Goal: Transaction & Acquisition: Obtain resource

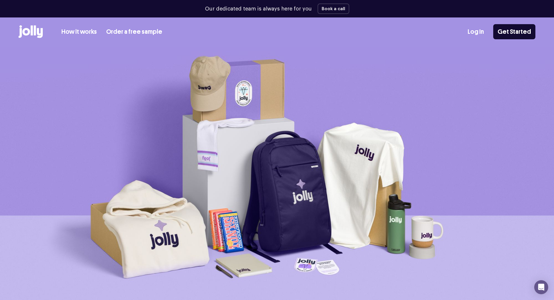
click at [74, 32] on link "How it works" at bounding box center [78, 32] width 35 height 10
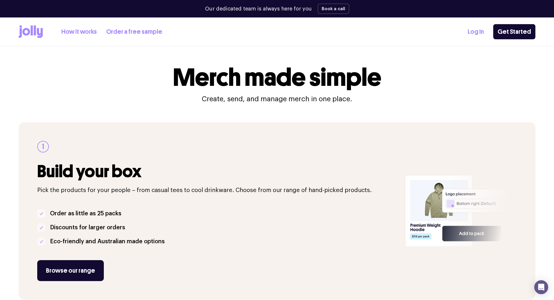
scroll to position [78, 0]
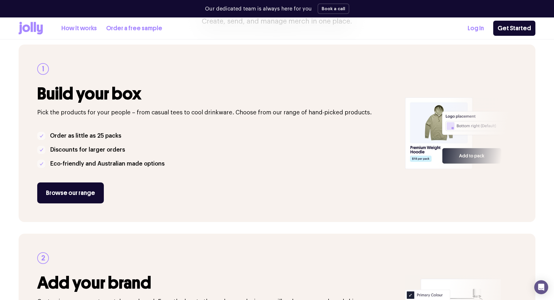
click at [77, 195] on link "Browse our range" at bounding box center [70, 192] width 67 height 21
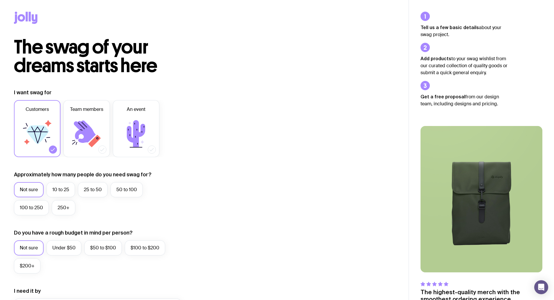
click at [79, 131] on icon at bounding box center [85, 131] width 22 height 22
click at [0, 0] on input "Team members" at bounding box center [0, 0] width 0 height 0
click at [44, 137] on icon at bounding box center [37, 133] width 35 height 35
click at [0, 0] on input "Customers" at bounding box center [0, 0] width 0 height 0
click at [33, 211] on label "100 to 250" at bounding box center [31, 207] width 35 height 15
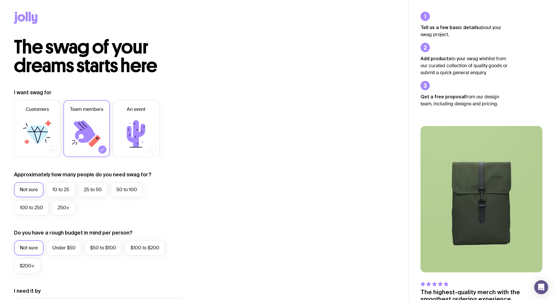
click at [0, 0] on input "100 to 250" at bounding box center [0, 0] width 0 height 0
click at [187, 206] on div "I want swag for Customers Team members An event Approximately how many people d…" at bounding box center [204, 279] width 380 height 380
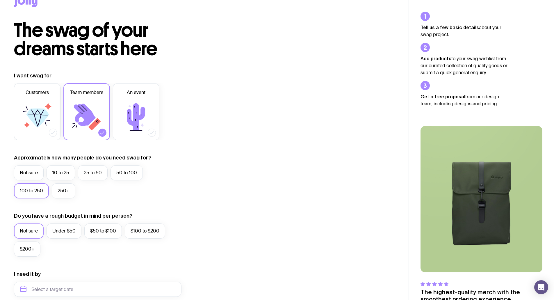
scroll to position [58, 0]
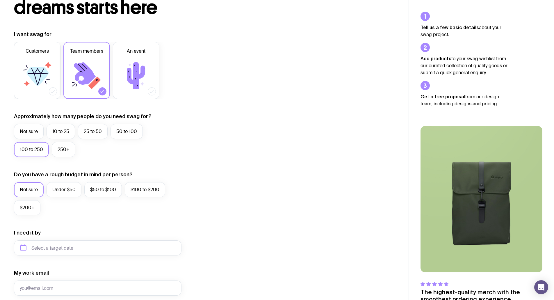
click at [92, 192] on label "$50 to $100" at bounding box center [102, 189] width 37 height 15
click at [0, 0] on input "$50 to $100" at bounding box center [0, 0] width 0 height 0
click at [246, 204] on div "I want swag for Customers Team members An event Approximately how many people d…" at bounding box center [204, 221] width 380 height 380
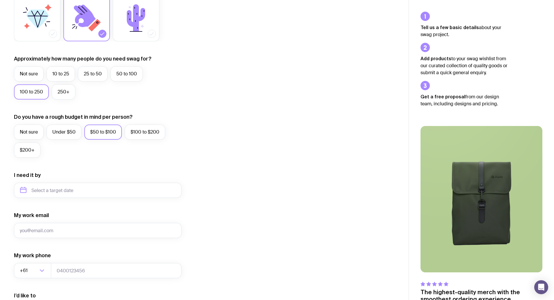
scroll to position [116, 0]
click at [69, 193] on input "text" at bounding box center [97, 189] width 167 height 15
click at [25, 262] on button "Oct" at bounding box center [27, 261] width 21 height 12
type input "October 2025"
click at [70, 213] on div "My work email" at bounding box center [97, 224] width 167 height 26
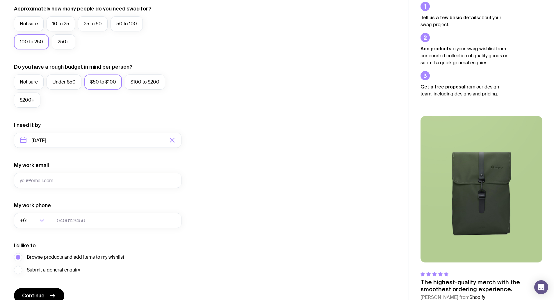
scroll to position [174, 0]
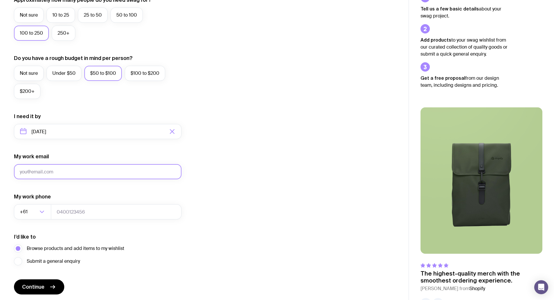
click at [51, 173] on input "My work email" at bounding box center [97, 171] width 167 height 15
type input "n.cox@taylorsds.com.au"
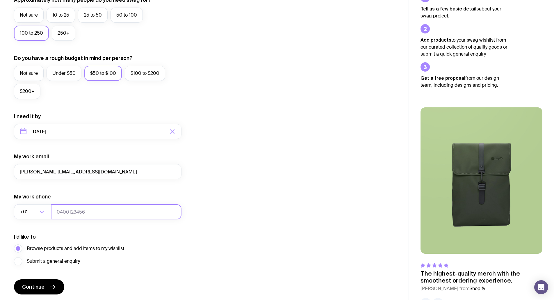
click at [96, 211] on input "tel" at bounding box center [116, 211] width 130 height 15
type input "0"
click at [248, 182] on div "I want swag for Customers Team members An event Approximately how many people d…" at bounding box center [204, 105] width 380 height 380
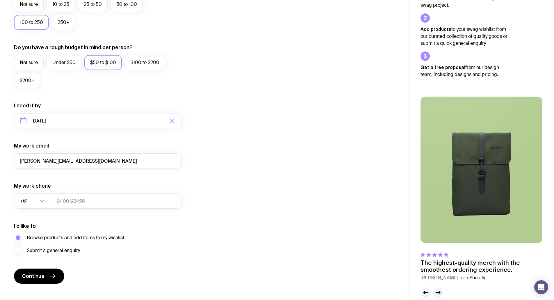
scroll to position [194, 0]
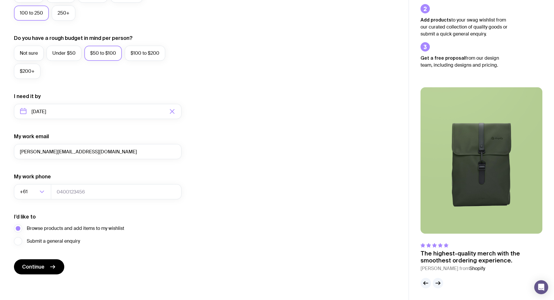
click at [36, 266] on span "Continue" at bounding box center [33, 266] width 22 height 7
click at [86, 193] on input "tel" at bounding box center [116, 191] width 130 height 15
type input "0478647072"
click at [45, 271] on button "Continue" at bounding box center [39, 266] width 50 height 15
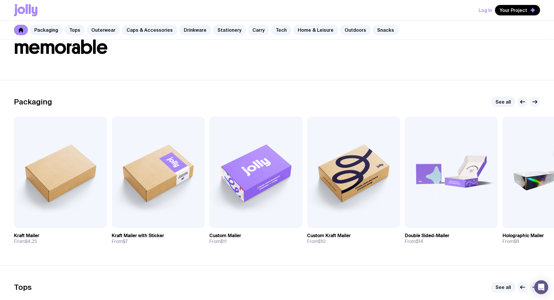
scroll to position [78, 0]
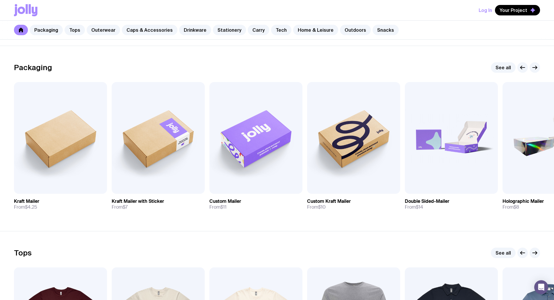
click at [73, 144] on img at bounding box center [60, 138] width 93 height 112
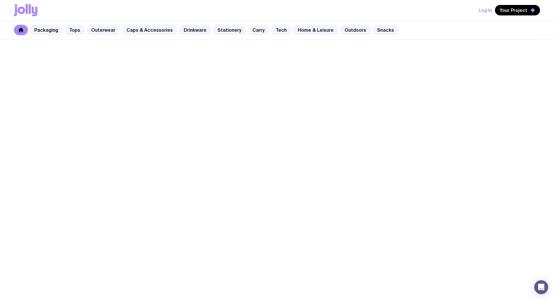
scroll to position [78, 0]
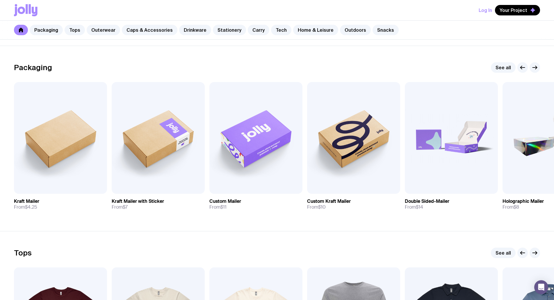
click at [497, 65] on link "See all" at bounding box center [503, 67] width 25 height 10
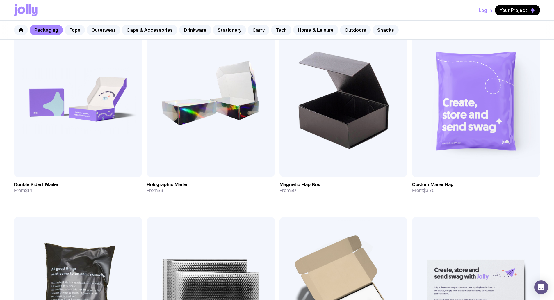
scroll to position [232, 0]
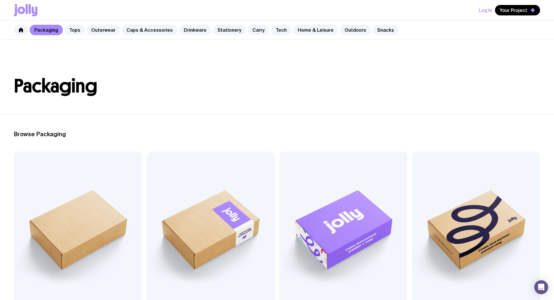
click at [71, 28] on link "Tops" at bounding box center [75, 30] width 20 height 10
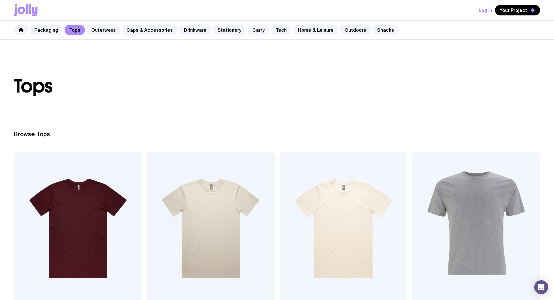
click at [102, 29] on link "Outerwear" at bounding box center [103, 30] width 33 height 10
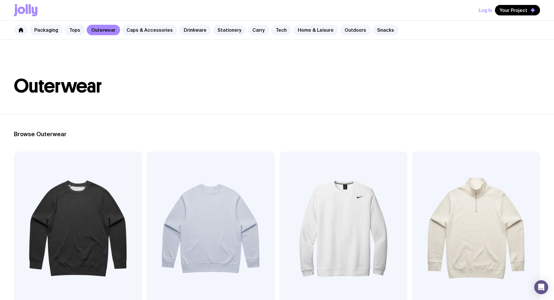
click at [149, 31] on link "Caps & Accessories" at bounding box center [150, 30] width 56 height 10
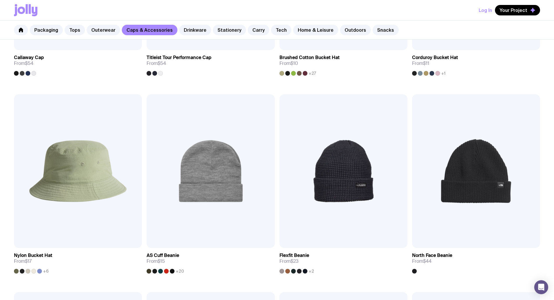
scroll to position [651, 0]
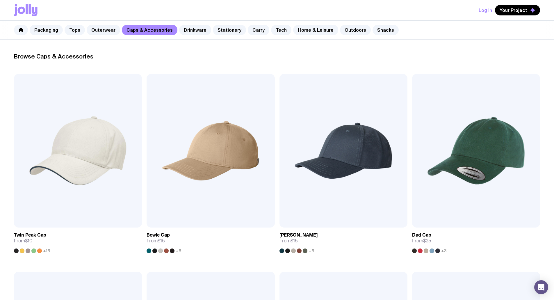
scroll to position [69, 0]
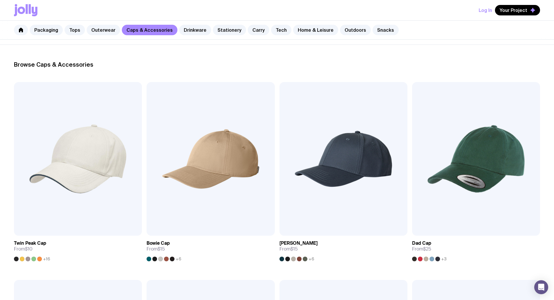
click at [56, 226] on span "Add to wishlist" at bounding box center [50, 229] width 33 height 6
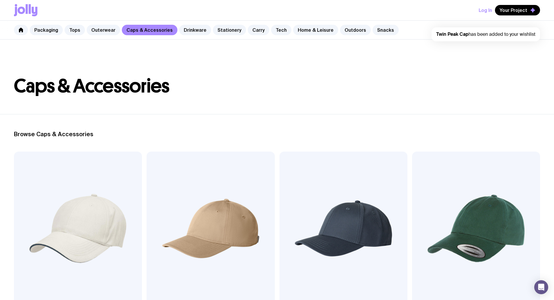
click at [182, 28] on link "Drinkware" at bounding box center [195, 30] width 32 height 10
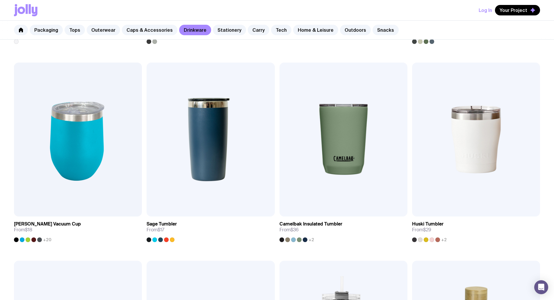
scroll to position [264, 0]
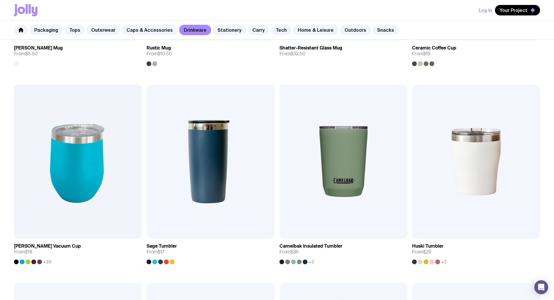
click at [218, 30] on link "Stationery" at bounding box center [229, 30] width 33 height 10
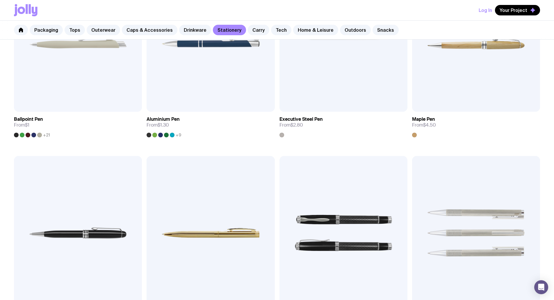
scroll to position [194, 0]
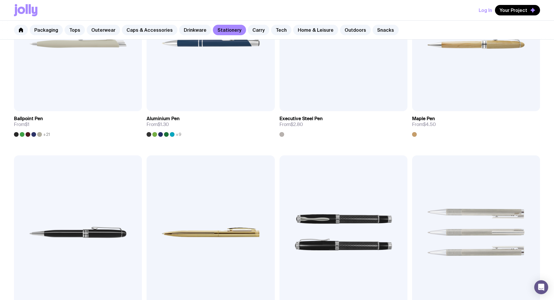
click at [251, 29] on link "Carry" at bounding box center [259, 30] width 22 height 10
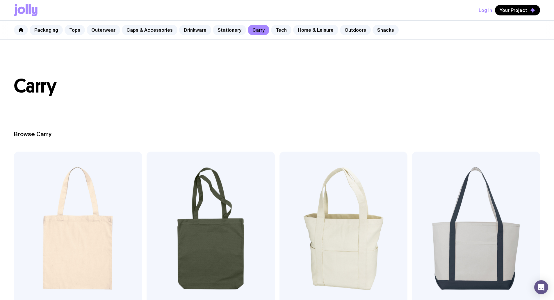
click at [277, 29] on link "Tech" at bounding box center [281, 30] width 20 height 10
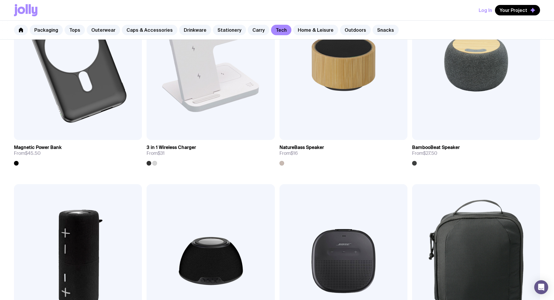
scroll to position [484, 0]
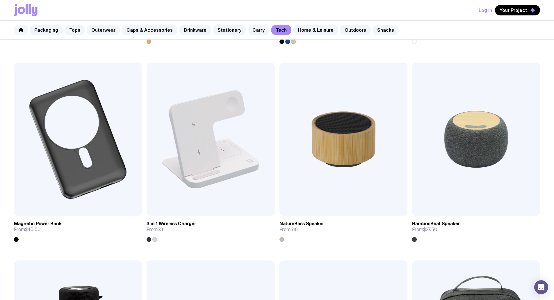
click at [311, 31] on link "Home & Leisure" at bounding box center [315, 30] width 45 height 10
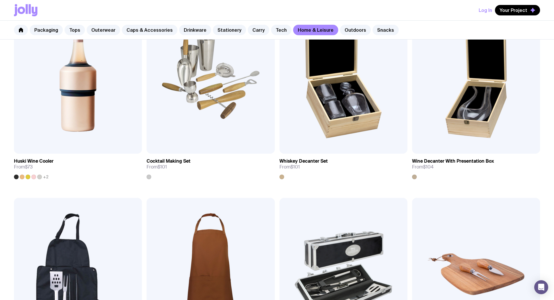
scroll to position [349, 0]
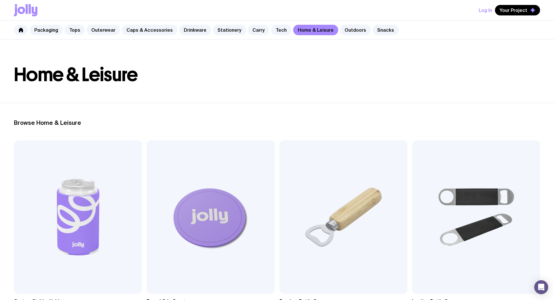
scroll to position [0, 0]
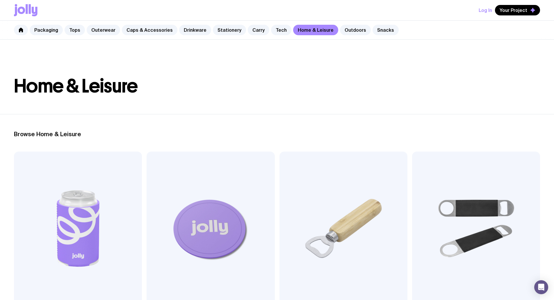
click at [346, 28] on link "Outdoors" at bounding box center [355, 30] width 31 height 10
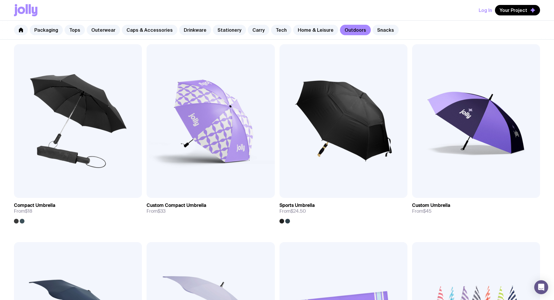
scroll to position [78, 0]
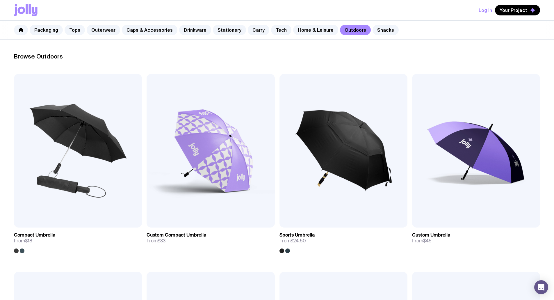
click at [373, 30] on link "Snacks" at bounding box center [385, 30] width 26 height 10
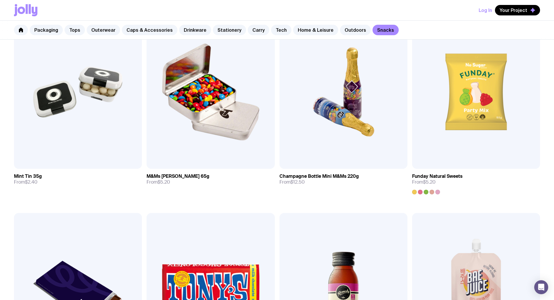
scroll to position [136, 0]
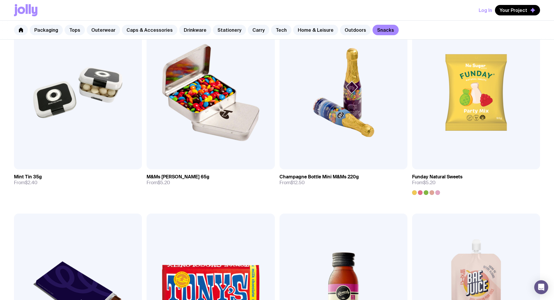
click at [167, 160] on span "Add to wishlist" at bounding box center [183, 163] width 33 height 6
click at [432, 160] on span "Add to wishlist" at bounding box center [448, 163] width 33 height 6
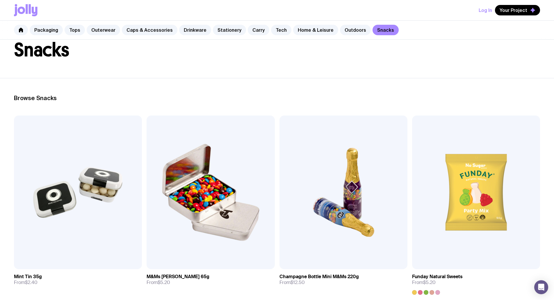
scroll to position [0, 0]
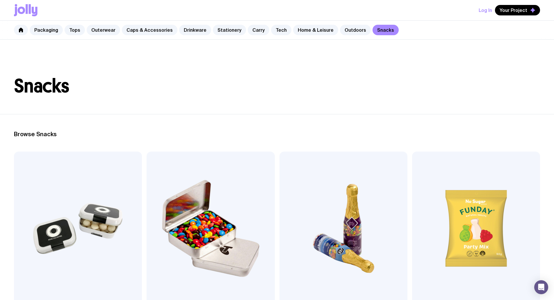
click at [511, 11] on span "Your Project" at bounding box center [513, 10] width 28 height 6
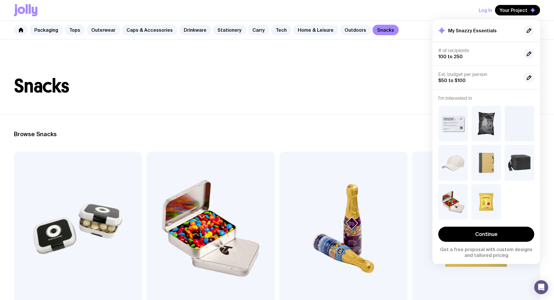
click at [468, 98] on h4 "I'm interested in" at bounding box center [486, 98] width 96 height 6
click at [491, 236] on link "Continue" at bounding box center [486, 233] width 96 height 15
click at [21, 29] on icon at bounding box center [21, 30] width 4 height 5
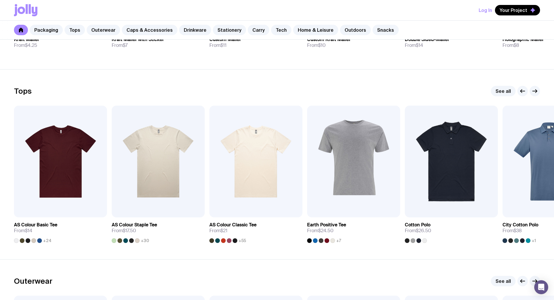
scroll to position [252, 0]
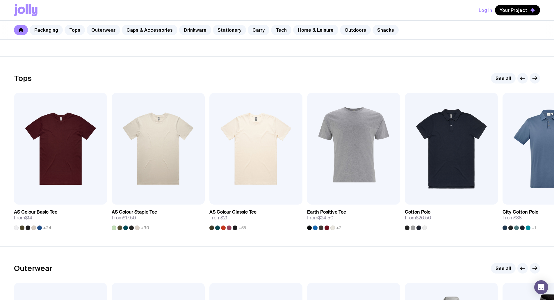
click at [532, 78] on icon "button" at bounding box center [534, 78] width 7 height 7
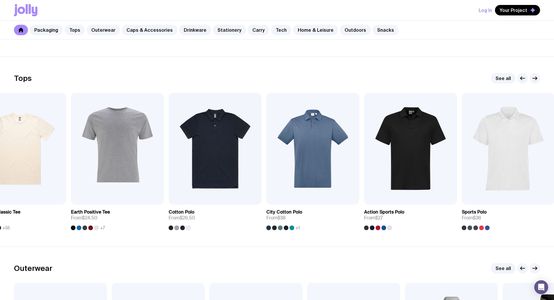
click at [532, 78] on icon "button" at bounding box center [534, 78] width 7 height 7
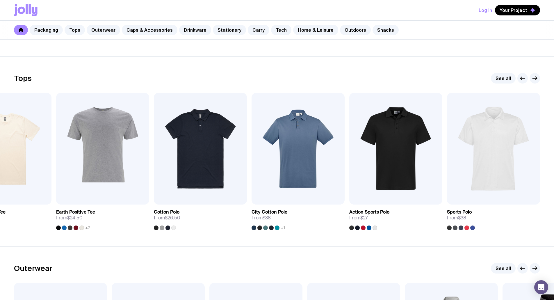
click at [520, 76] on icon "button" at bounding box center [522, 78] width 7 height 7
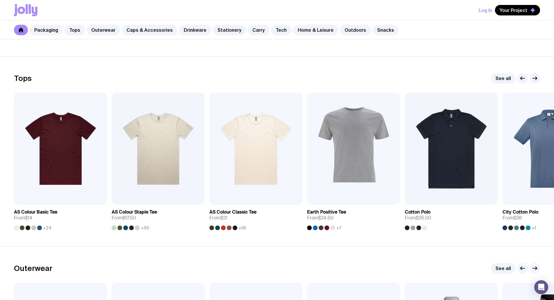
click at [48, 195] on span "Add to wishlist" at bounding box center [50, 198] width 33 height 6
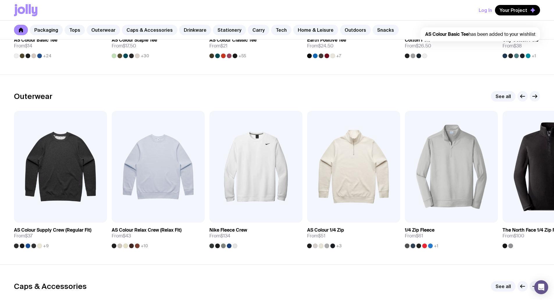
scroll to position [426, 0]
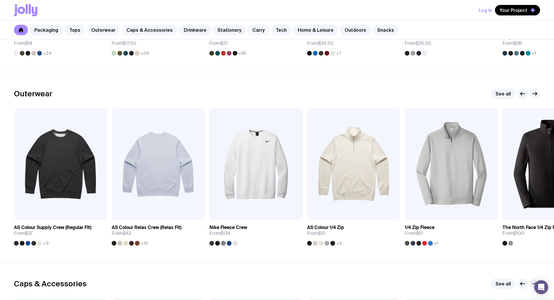
click at [533, 93] on icon "button" at bounding box center [534, 93] width 7 height 7
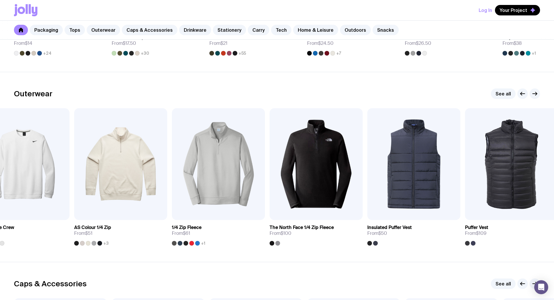
click at [533, 93] on icon "button" at bounding box center [534, 93] width 7 height 7
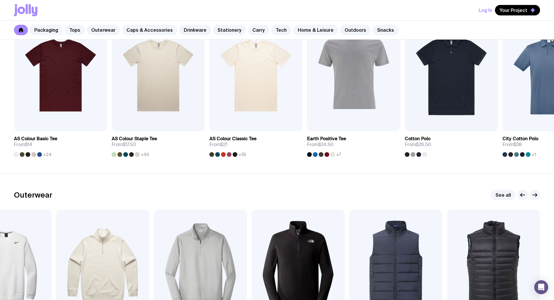
scroll to position [252, 0]
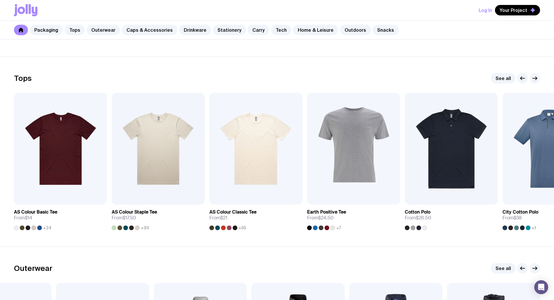
click at [533, 79] on icon "button" at bounding box center [534, 78] width 7 height 7
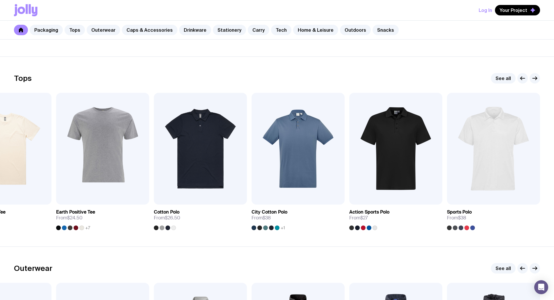
click at [533, 79] on icon "button" at bounding box center [534, 78] width 7 height 7
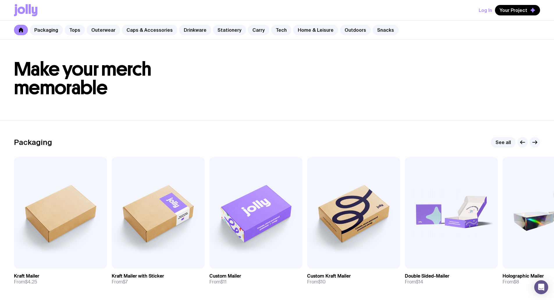
scroll to position [0, 0]
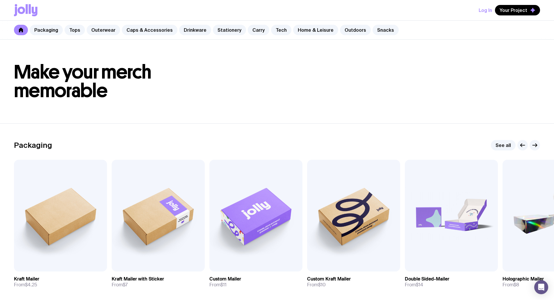
click at [521, 12] on span "Your Project" at bounding box center [513, 10] width 28 height 6
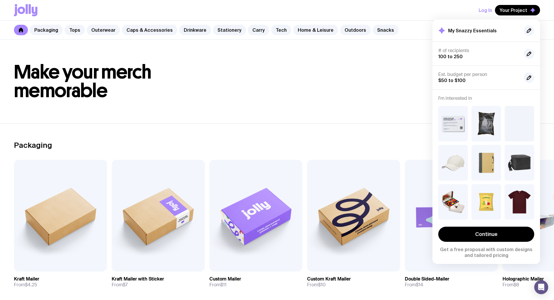
click at [473, 101] on h4 "I'm interested in" at bounding box center [486, 98] width 96 height 6
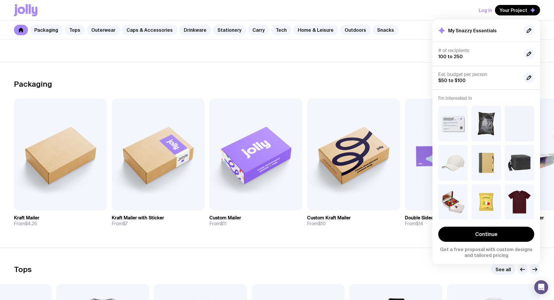
scroll to position [19, 0]
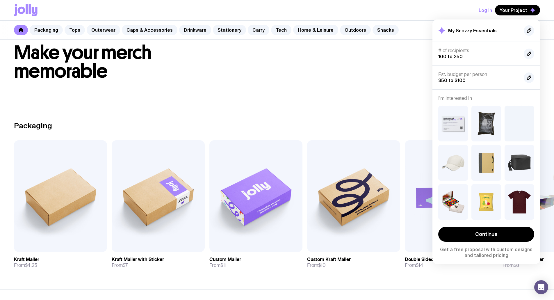
click at [450, 99] on h4 "I'm interested in" at bounding box center [486, 98] width 96 height 6
click at [340, 30] on link "Outdoors" at bounding box center [355, 30] width 31 height 10
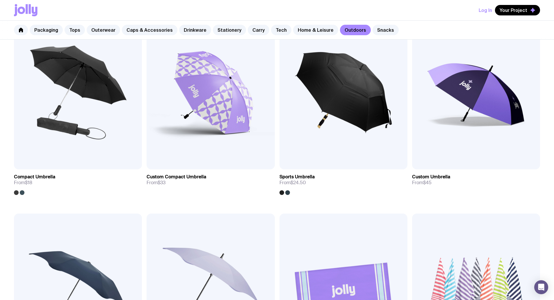
scroll to position [271, 0]
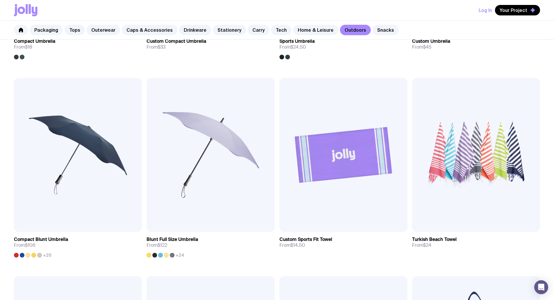
click at [293, 29] on link "Home & Leisure" at bounding box center [315, 30] width 45 height 10
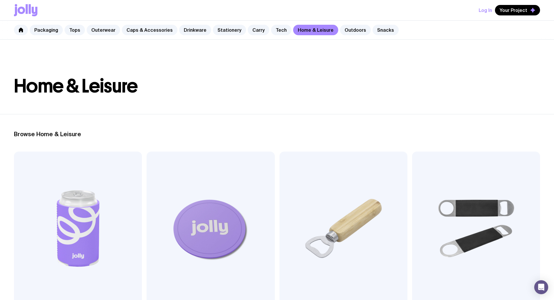
click at [511, 12] on span "Your Project" at bounding box center [513, 10] width 28 height 6
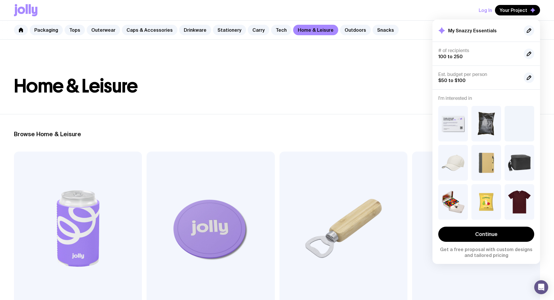
click at [31, 8] on icon at bounding box center [26, 10] width 24 height 12
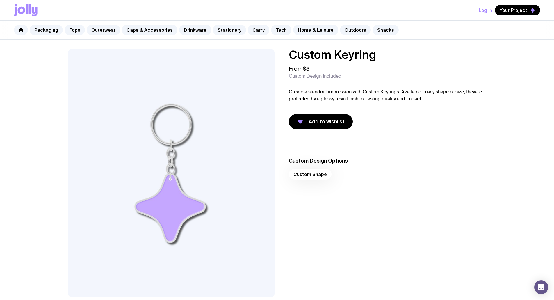
click at [315, 173] on div "Custom Shape" at bounding box center [388, 176] width 198 height 14
click at [304, 175] on div "Custom Shape" at bounding box center [388, 176] width 198 height 14
click at [310, 162] on h3 "Custom Design Options" at bounding box center [388, 160] width 198 height 7
click at [297, 178] on div "Custom Shape" at bounding box center [388, 176] width 198 height 14
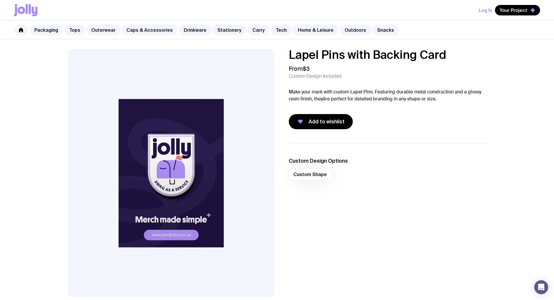
click at [317, 174] on div "Custom Shape" at bounding box center [388, 176] width 198 height 14
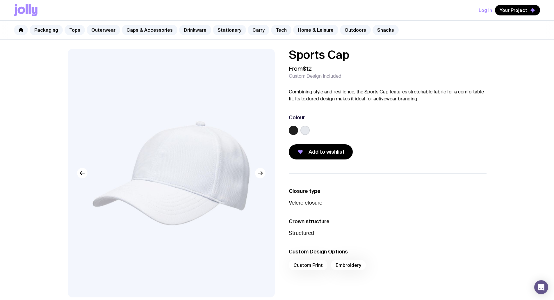
click at [263, 175] on icon "button" at bounding box center [260, 172] width 7 height 7
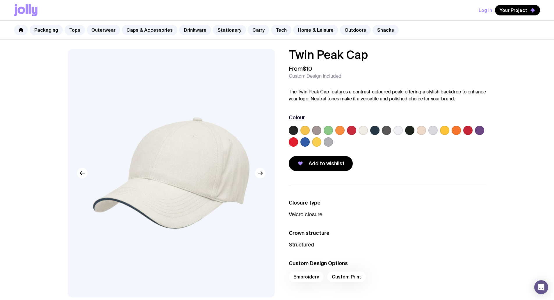
click at [262, 174] on icon "button" at bounding box center [260, 172] width 7 height 7
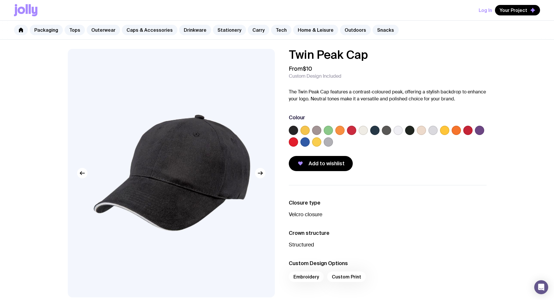
click at [262, 174] on icon "button" at bounding box center [260, 172] width 7 height 7
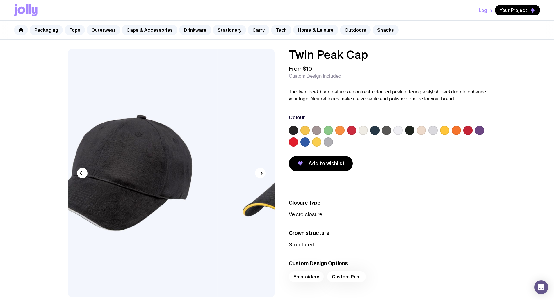
click at [262, 174] on icon "button" at bounding box center [260, 172] width 7 height 7
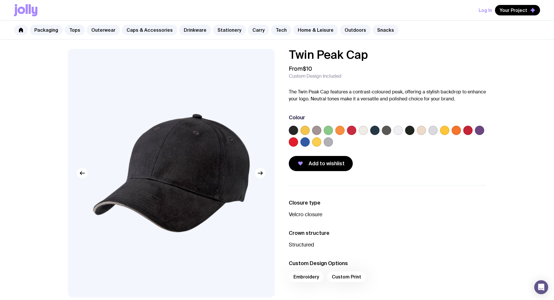
click at [262, 174] on icon "button" at bounding box center [260, 172] width 7 height 7
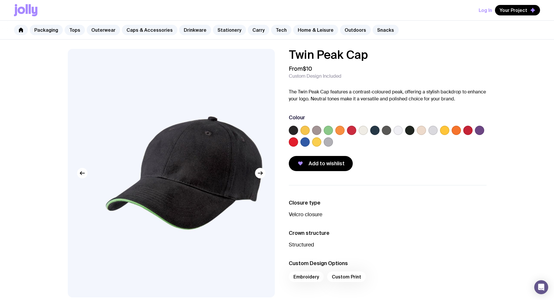
click at [262, 174] on icon "button" at bounding box center [260, 172] width 7 height 7
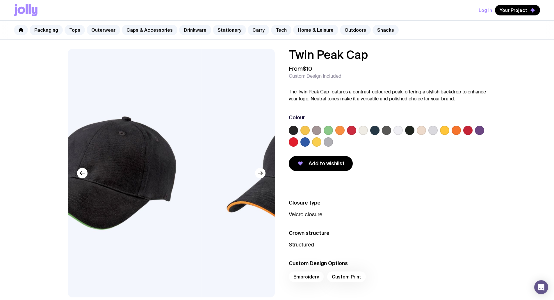
click at [262, 174] on icon "button" at bounding box center [260, 172] width 7 height 7
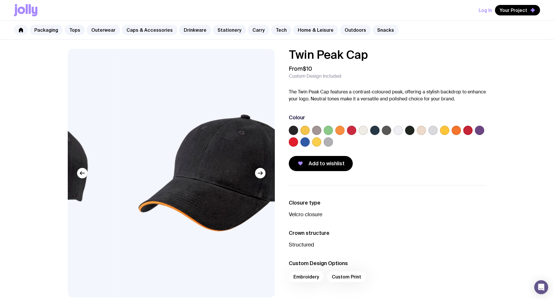
click at [262, 174] on icon "button" at bounding box center [260, 172] width 7 height 7
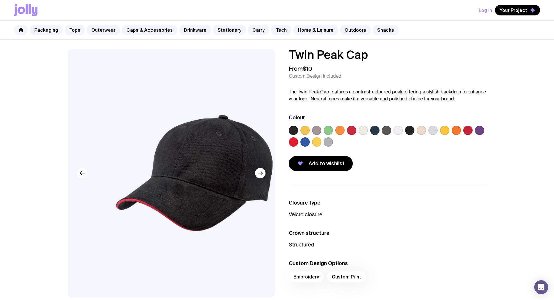
click at [262, 174] on icon "button" at bounding box center [260, 172] width 7 height 7
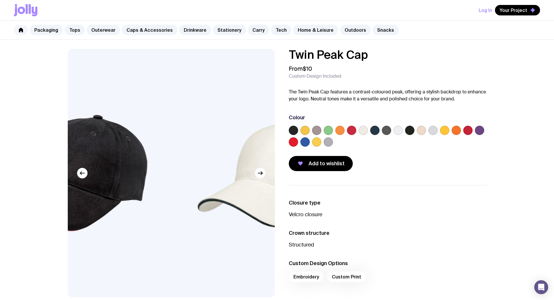
click at [262, 174] on icon "button" at bounding box center [260, 172] width 7 height 7
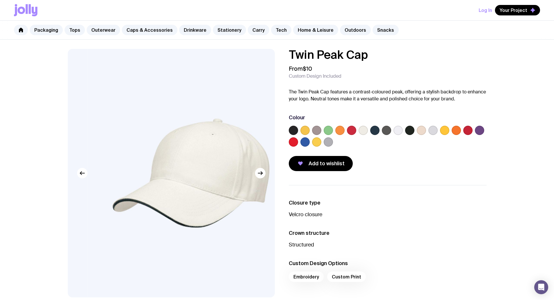
click at [262, 174] on icon "button" at bounding box center [260, 172] width 7 height 7
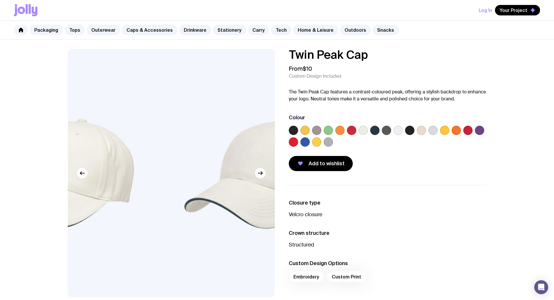
click at [262, 174] on icon "button" at bounding box center [260, 172] width 7 height 7
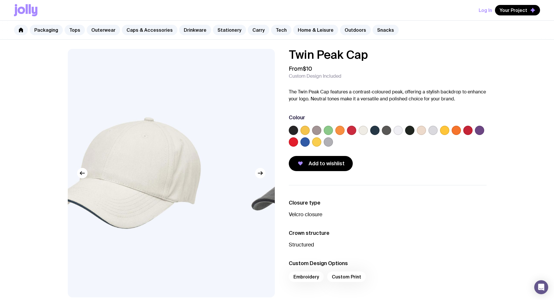
click at [262, 174] on icon "button" at bounding box center [260, 172] width 7 height 7
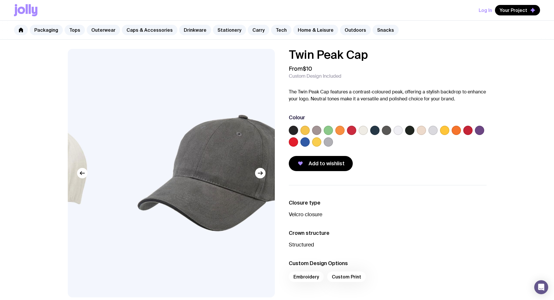
click at [262, 174] on icon "button" at bounding box center [260, 172] width 7 height 7
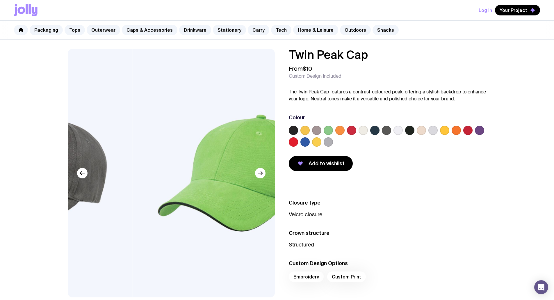
click at [262, 174] on icon "button" at bounding box center [260, 172] width 7 height 7
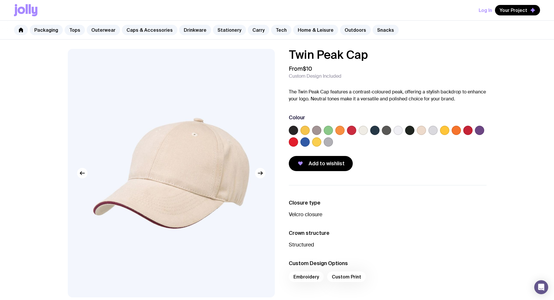
click at [262, 174] on icon "button" at bounding box center [260, 172] width 7 height 7
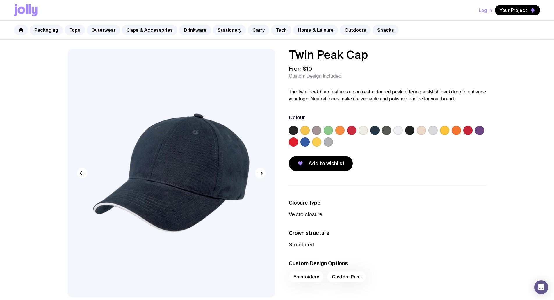
click at [294, 143] on label at bounding box center [293, 141] width 9 height 9
click at [0, 0] on input "radio" at bounding box center [0, 0] width 0 height 0
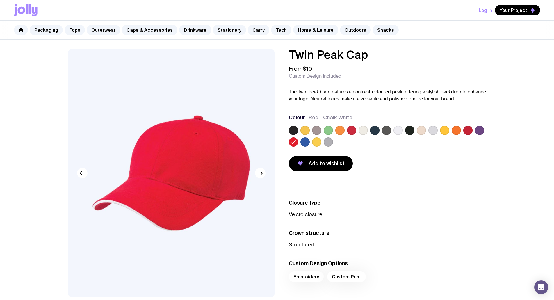
click at [329, 130] on label at bounding box center [327, 130] width 9 height 9
click at [0, 0] on input "radio" at bounding box center [0, 0] width 0 height 0
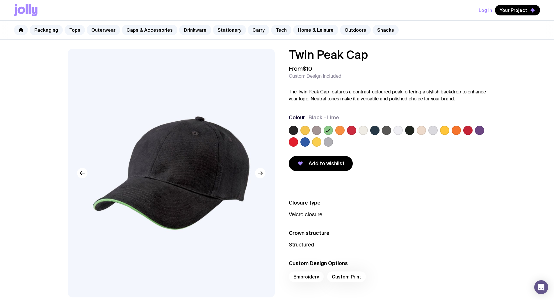
click at [338, 130] on label at bounding box center [339, 130] width 9 height 9
click at [0, 0] on input "radio" at bounding box center [0, 0] width 0 height 0
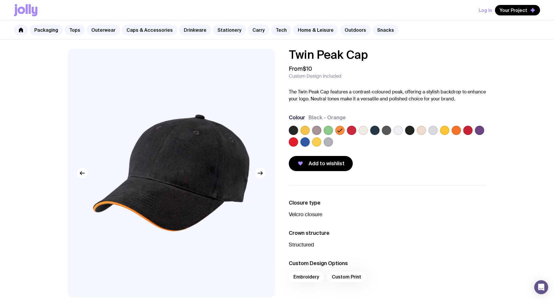
click at [458, 130] on label at bounding box center [455, 130] width 9 height 9
click at [0, 0] on input "radio" at bounding box center [0, 0] width 0 height 0
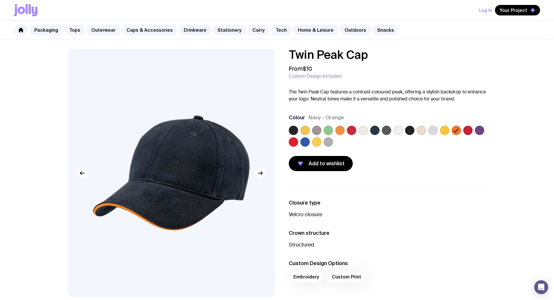
click at [467, 130] on label at bounding box center [467, 130] width 9 height 9
click at [0, 0] on input "radio" at bounding box center [0, 0] width 0 height 0
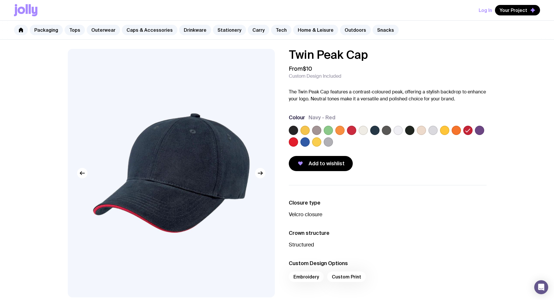
click at [353, 129] on label at bounding box center [351, 130] width 9 height 9
click at [0, 0] on input "radio" at bounding box center [0, 0] width 0 height 0
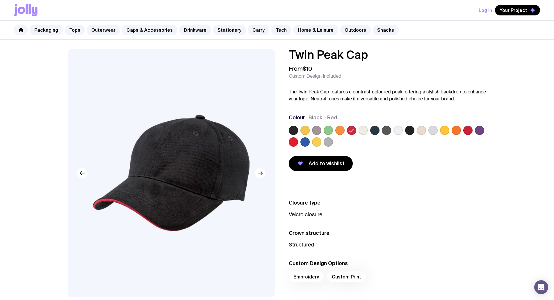
click at [314, 142] on label at bounding box center [316, 141] width 9 height 9
click at [0, 0] on input "radio" at bounding box center [0, 0] width 0 height 0
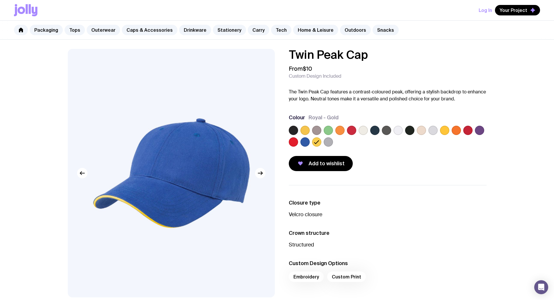
click at [294, 143] on label at bounding box center [293, 141] width 9 height 9
click at [0, 0] on input "radio" at bounding box center [0, 0] width 0 height 0
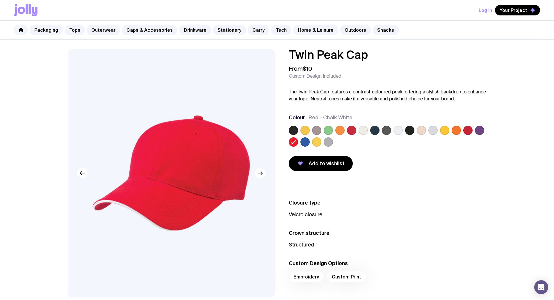
click at [301, 142] on label at bounding box center [304, 141] width 9 height 9
click at [0, 0] on input "radio" at bounding box center [0, 0] width 0 height 0
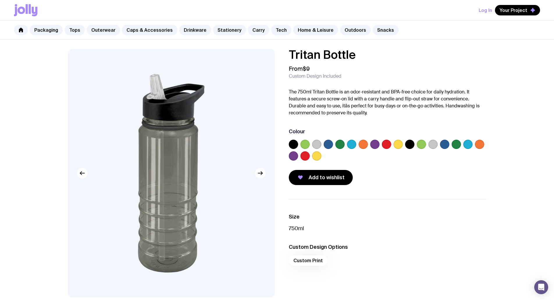
click at [262, 174] on icon "button" at bounding box center [260, 172] width 7 height 7
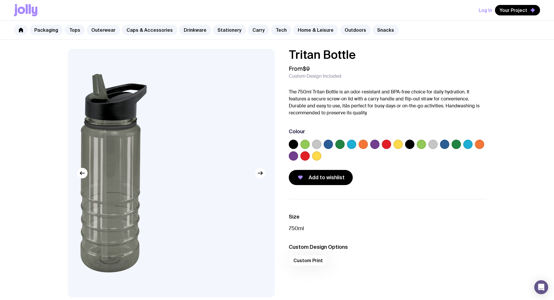
click at [262, 174] on icon "button" at bounding box center [260, 172] width 7 height 7
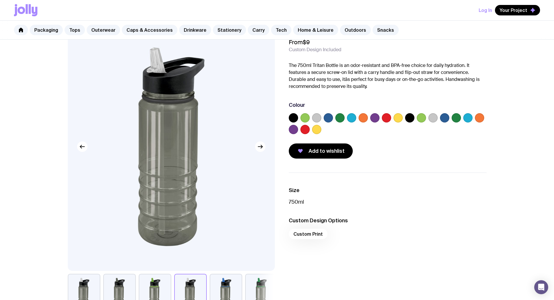
scroll to position [19, 0]
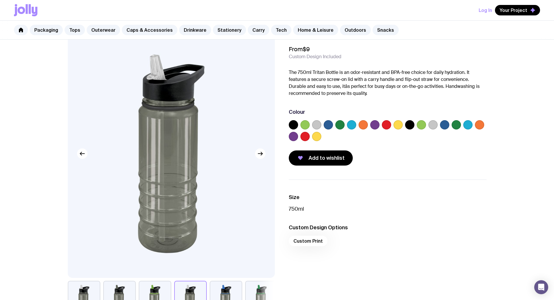
click at [261, 154] on icon "button" at bounding box center [260, 153] width 7 height 7
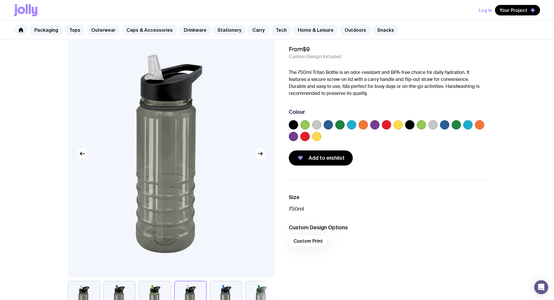
click at [261, 154] on icon "button" at bounding box center [260, 153] width 7 height 7
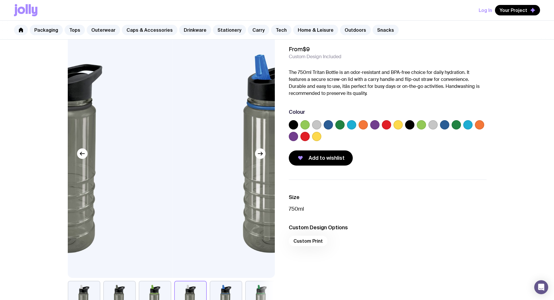
click at [261, 154] on icon "button" at bounding box center [260, 153] width 7 height 7
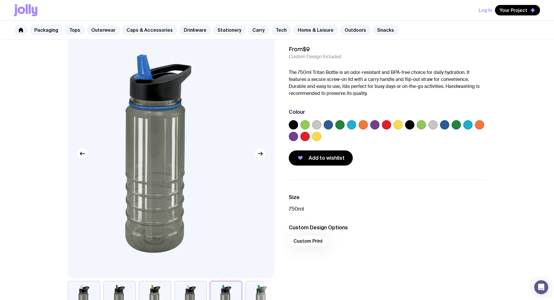
click at [261, 154] on icon "button" at bounding box center [260, 153] width 7 height 7
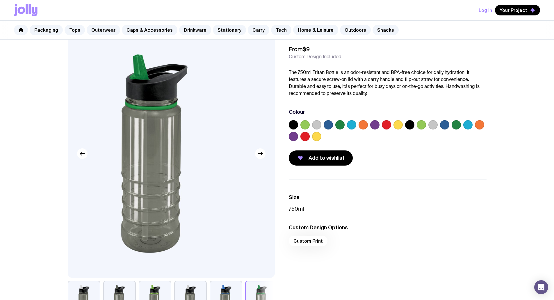
click at [261, 154] on icon "button" at bounding box center [260, 153] width 7 height 7
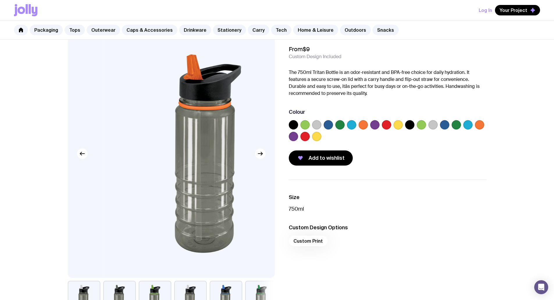
click at [261, 154] on icon "button" at bounding box center [260, 153] width 7 height 7
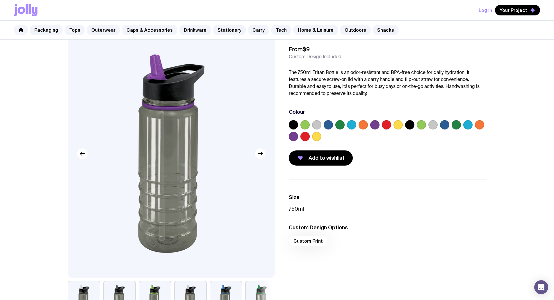
click at [304, 137] on label at bounding box center [304, 136] width 9 height 9
click at [0, 0] on input "radio" at bounding box center [0, 0] width 0 height 0
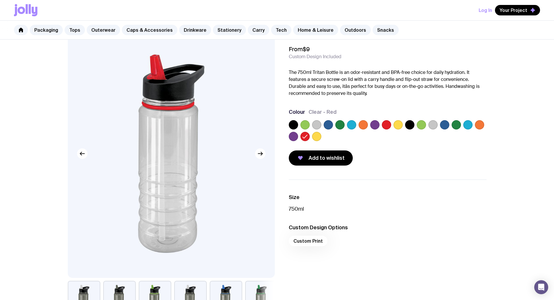
click at [295, 138] on label at bounding box center [293, 136] width 9 height 9
click at [0, 0] on input "radio" at bounding box center [0, 0] width 0 height 0
drag, startPoint x: 317, startPoint y: 139, endPoint x: 317, endPoint y: 130, distance: 8.7
click at [317, 139] on label at bounding box center [316, 136] width 9 height 9
click at [0, 0] on input "radio" at bounding box center [0, 0] width 0 height 0
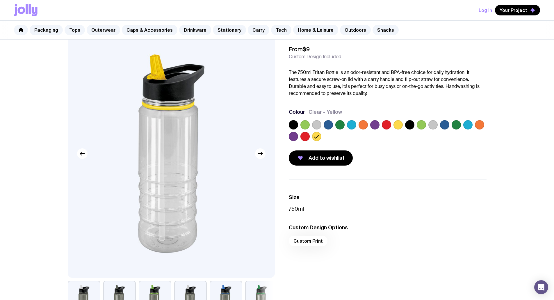
click at [316, 128] on label at bounding box center [316, 124] width 9 height 9
click at [0, 0] on input "radio" at bounding box center [0, 0] width 0 height 0
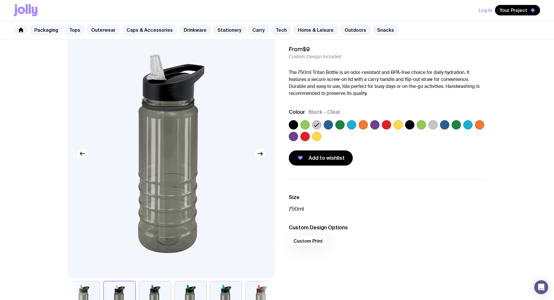
click at [301, 126] on label at bounding box center [304, 124] width 9 height 9
click at [0, 0] on input "radio" at bounding box center [0, 0] width 0 height 0
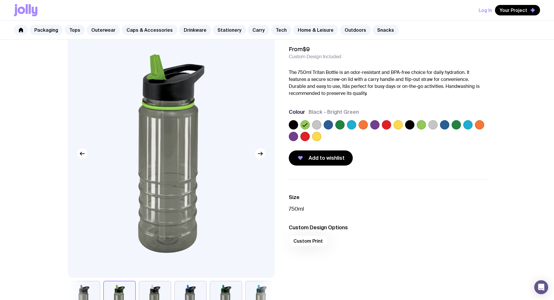
click at [291, 126] on label at bounding box center [293, 124] width 9 height 9
click at [0, 0] on input "radio" at bounding box center [0, 0] width 0 height 0
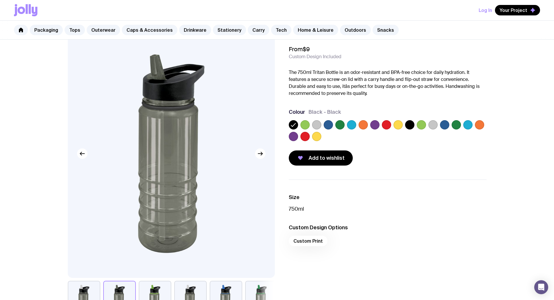
click at [324, 124] on label at bounding box center [327, 124] width 9 height 9
click at [0, 0] on input "radio" at bounding box center [0, 0] width 0 height 0
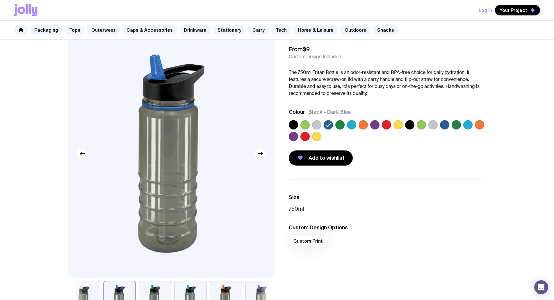
click at [375, 125] on label at bounding box center [374, 124] width 9 height 9
click at [0, 0] on input "radio" at bounding box center [0, 0] width 0 height 0
click at [403, 125] on div at bounding box center [388, 131] width 198 height 23
click at [395, 125] on label at bounding box center [397, 124] width 9 height 9
click at [0, 0] on input "radio" at bounding box center [0, 0] width 0 height 0
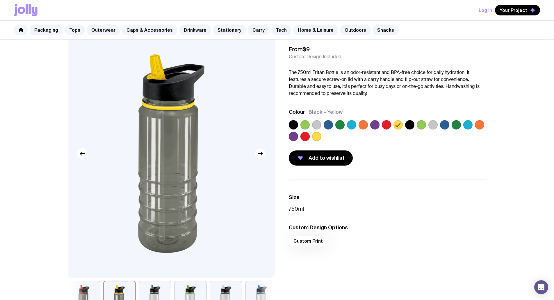
click at [395, 125] on icon at bounding box center [397, 124] width 7 height 7
click at [0, 0] on input "radio" at bounding box center [0, 0] width 0 height 0
click at [425, 127] on div at bounding box center [420, 124] width 9 height 9
click at [422, 124] on label at bounding box center [420, 124] width 9 height 9
click at [0, 0] on input "radio" at bounding box center [0, 0] width 0 height 0
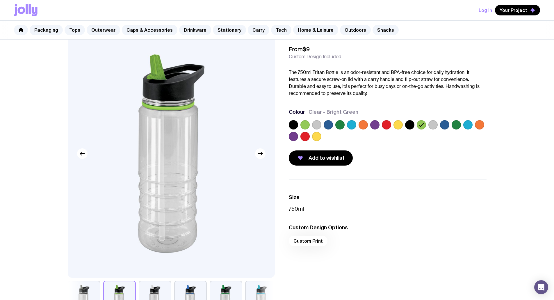
click at [455, 124] on label at bounding box center [455, 124] width 9 height 9
click at [0, 0] on input "radio" at bounding box center [0, 0] width 0 height 0
click at [480, 124] on label at bounding box center [479, 124] width 9 height 9
click at [0, 0] on input "radio" at bounding box center [0, 0] width 0 height 0
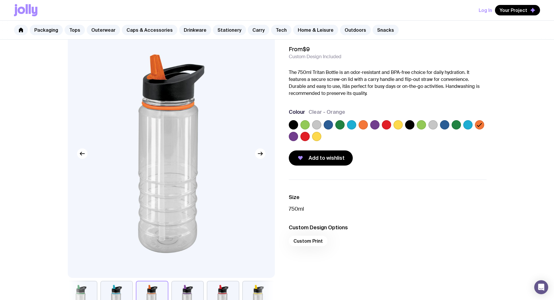
click at [469, 123] on label at bounding box center [467, 124] width 9 height 9
click at [0, 0] on input "radio" at bounding box center [0, 0] width 0 height 0
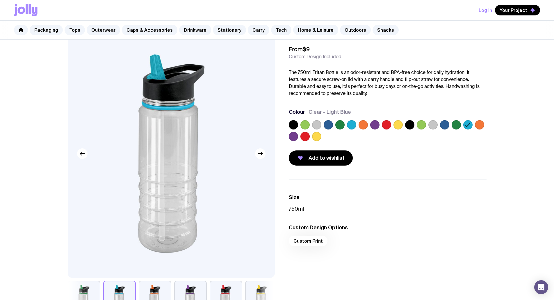
click at [304, 136] on label at bounding box center [304, 136] width 9 height 9
click at [0, 0] on input "radio" at bounding box center [0, 0] width 0 height 0
click at [294, 135] on label at bounding box center [293, 136] width 9 height 9
click at [0, 0] on input "radio" at bounding box center [0, 0] width 0 height 0
click at [319, 135] on label at bounding box center [316, 136] width 9 height 9
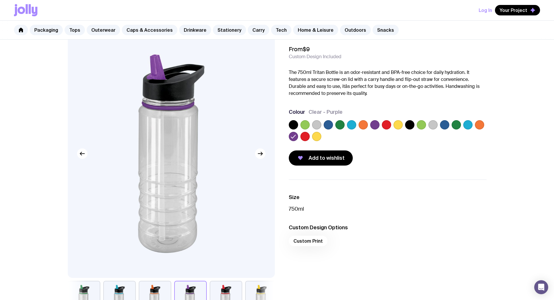
click at [0, 0] on input "radio" at bounding box center [0, 0] width 0 height 0
click at [263, 155] on icon "button" at bounding box center [260, 153] width 7 height 7
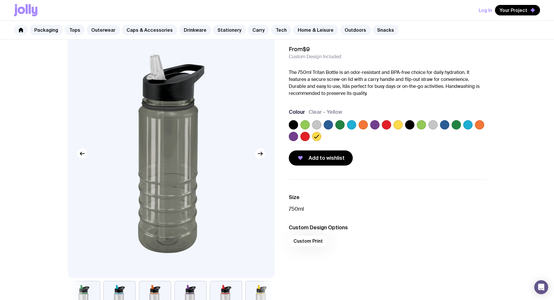
click at [263, 155] on icon "button" at bounding box center [260, 153] width 7 height 7
click at [318, 154] on button "Add to wishlist" at bounding box center [321, 157] width 64 height 15
click at [316, 155] on span "Remove" at bounding box center [318, 157] width 20 height 7
click at [314, 158] on span "Add to wishlist" at bounding box center [326, 157] width 36 height 7
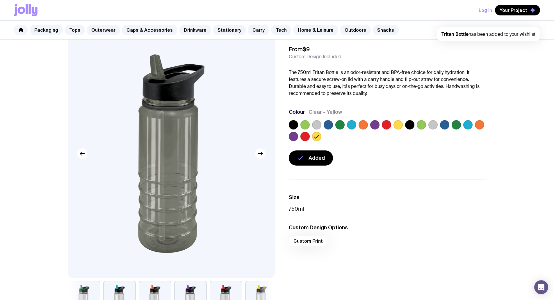
click at [517, 12] on span "Your Project" at bounding box center [513, 10] width 28 height 6
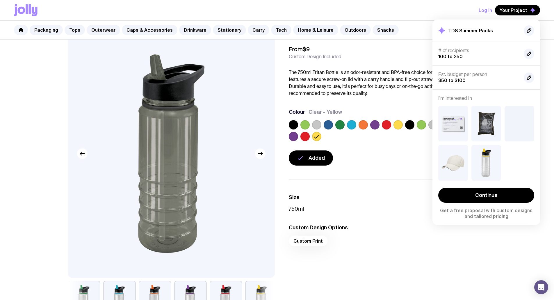
click at [524, 134] on icon "button" at bounding box center [525, 133] width 7 height 7
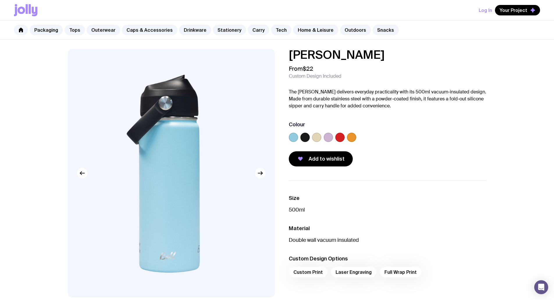
scroll to position [19, 0]
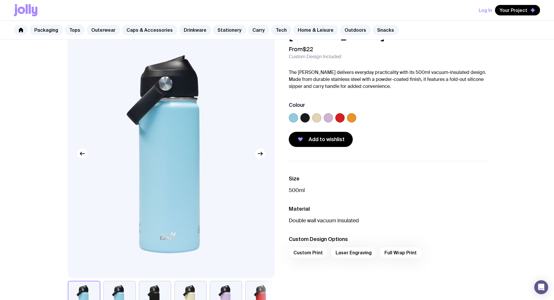
click at [263, 154] on icon "button" at bounding box center [260, 153] width 7 height 7
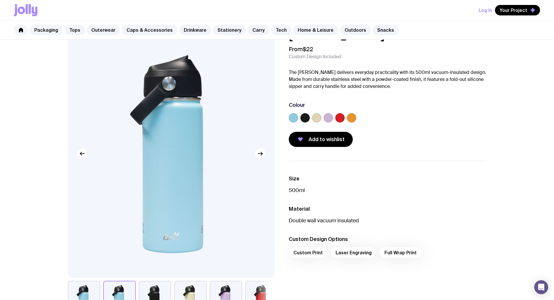
click at [263, 154] on icon "button" at bounding box center [260, 153] width 7 height 7
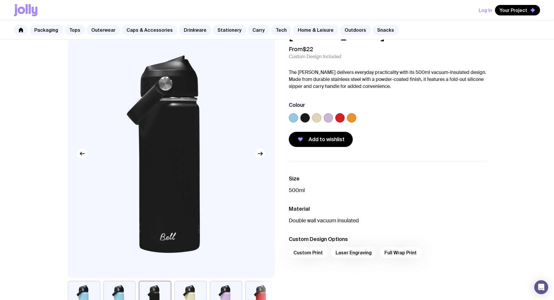
click at [263, 154] on icon "button" at bounding box center [260, 153] width 7 height 7
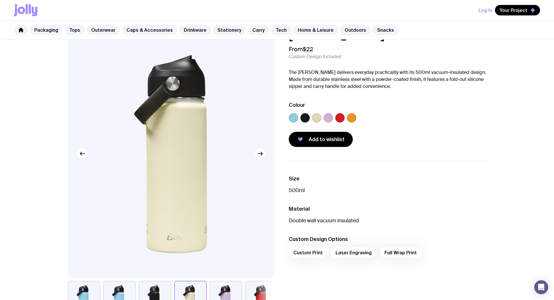
click at [263, 154] on icon "button" at bounding box center [260, 153] width 7 height 7
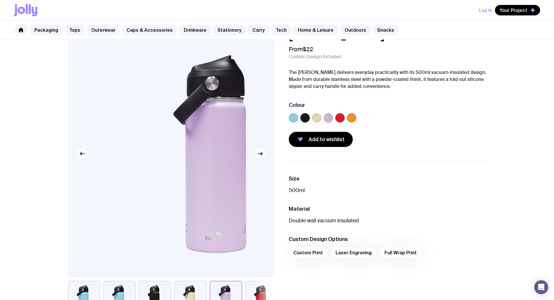
click at [263, 154] on icon "button" at bounding box center [260, 153] width 7 height 7
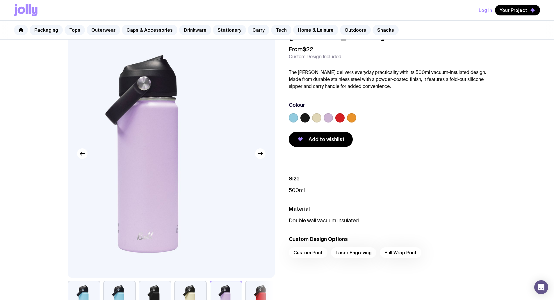
click at [263, 154] on icon "button" at bounding box center [260, 153] width 7 height 7
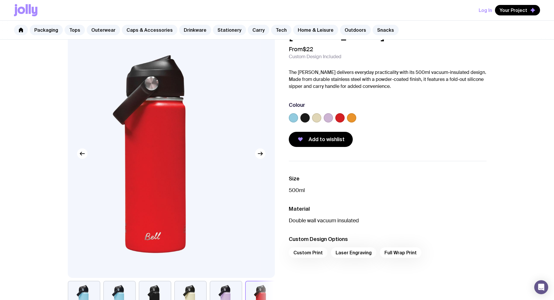
click at [263, 154] on icon "button" at bounding box center [260, 153] width 7 height 7
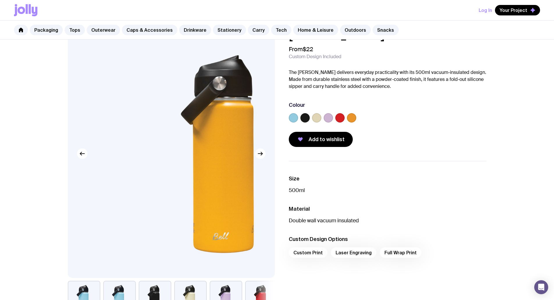
click at [263, 154] on icon "button" at bounding box center [260, 153] width 7 height 7
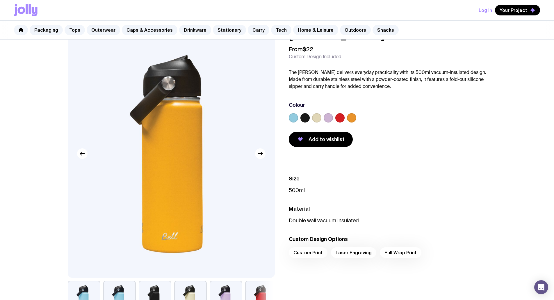
click at [263, 154] on icon "button" at bounding box center [260, 153] width 7 height 7
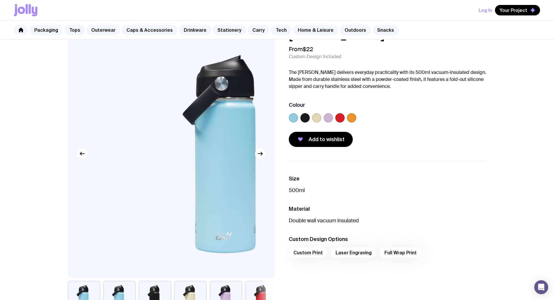
click at [263, 154] on icon "button" at bounding box center [260, 153] width 7 height 7
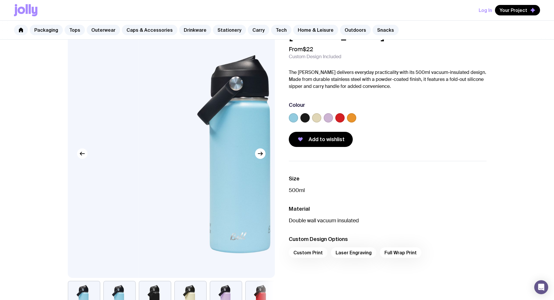
click at [263, 154] on icon "button" at bounding box center [260, 153] width 7 height 7
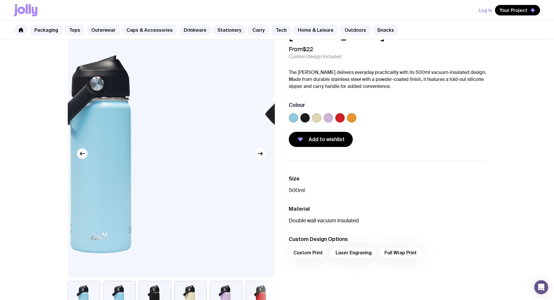
click at [263, 154] on icon "button" at bounding box center [260, 153] width 7 height 7
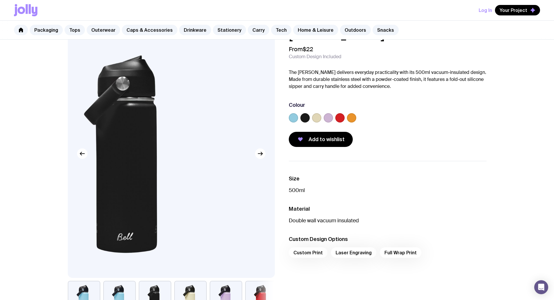
click at [263, 154] on icon "button" at bounding box center [260, 153] width 7 height 7
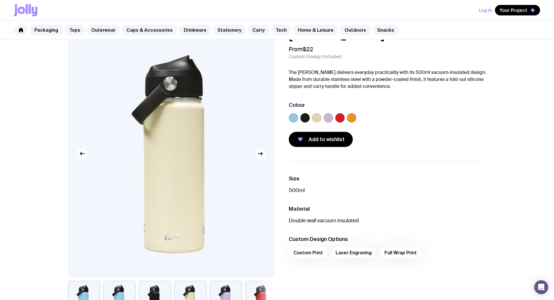
click at [263, 154] on icon "button" at bounding box center [260, 153] width 7 height 7
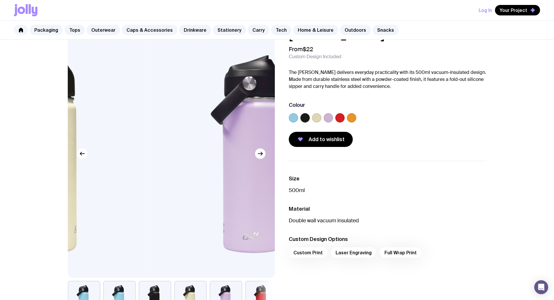
click at [263, 154] on icon "button" at bounding box center [260, 153] width 7 height 7
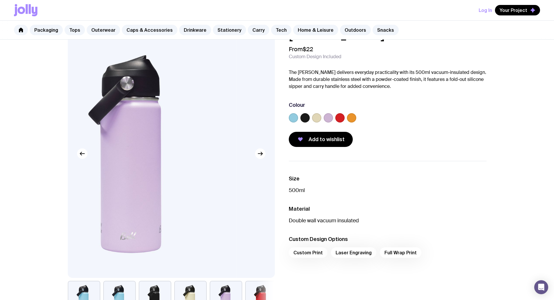
click at [263, 154] on icon "button" at bounding box center [260, 153] width 7 height 7
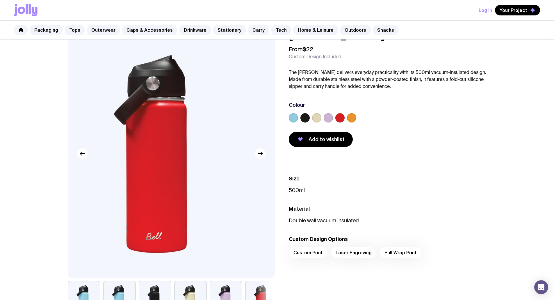
click at [263, 154] on icon "button" at bounding box center [260, 153] width 7 height 7
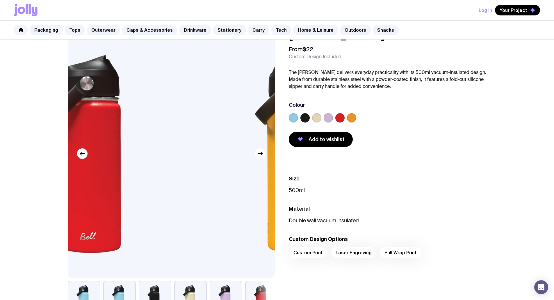
click at [263, 154] on icon "button" at bounding box center [260, 153] width 7 height 7
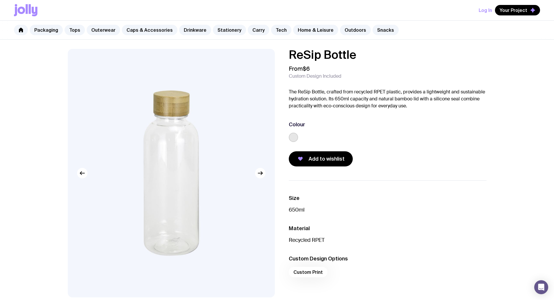
click at [260, 176] on icon "button" at bounding box center [260, 172] width 7 height 7
click at [260, 173] on icon "button" at bounding box center [260, 173] width 4 height 0
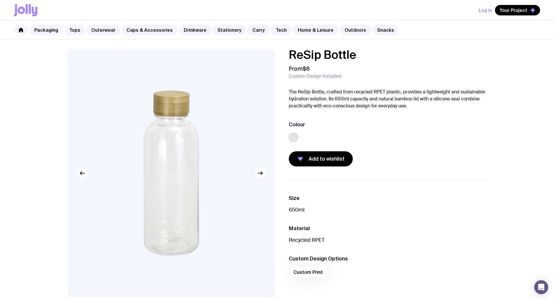
click at [260, 173] on icon "button" at bounding box center [260, 173] width 4 height 0
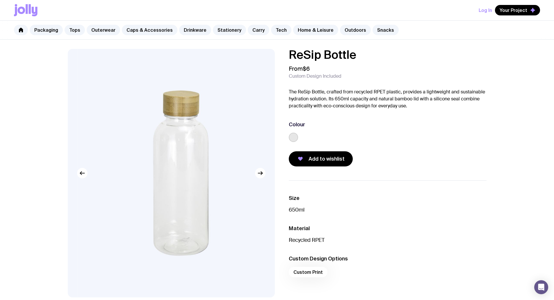
click at [260, 173] on icon "button" at bounding box center [260, 173] width 4 height 0
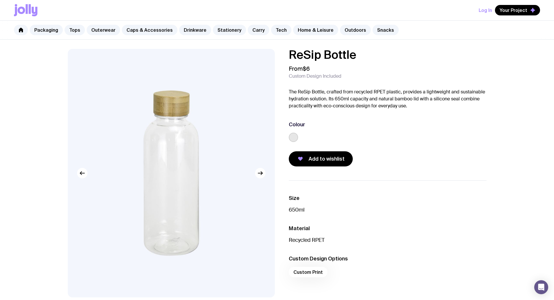
click at [315, 273] on div "Custom Print" at bounding box center [388, 273] width 198 height 14
click at [260, 174] on icon "button" at bounding box center [260, 172] width 7 height 7
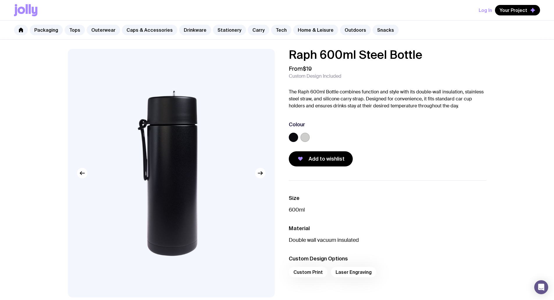
click at [259, 175] on icon "button" at bounding box center [260, 172] width 7 height 7
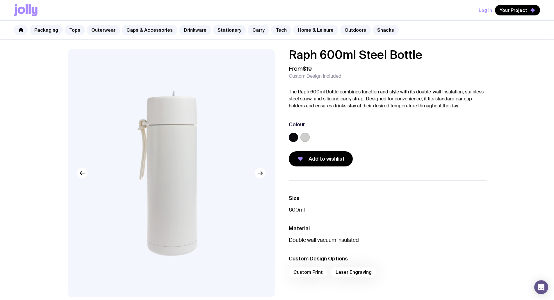
click at [259, 175] on icon "button" at bounding box center [260, 172] width 7 height 7
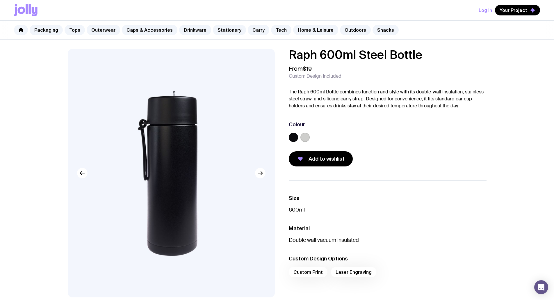
click at [259, 175] on icon "button" at bounding box center [260, 172] width 7 height 7
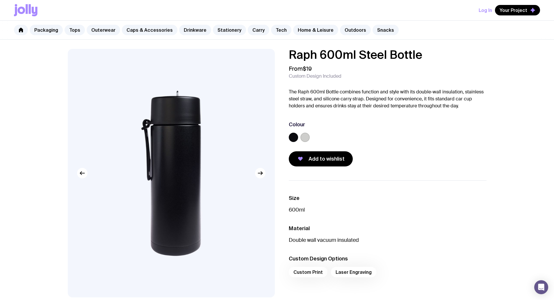
scroll to position [58, 0]
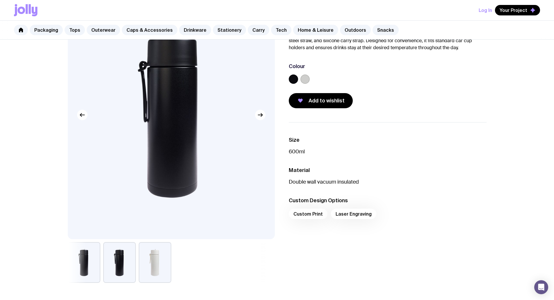
click at [260, 119] on button "button" at bounding box center [260, 115] width 10 height 10
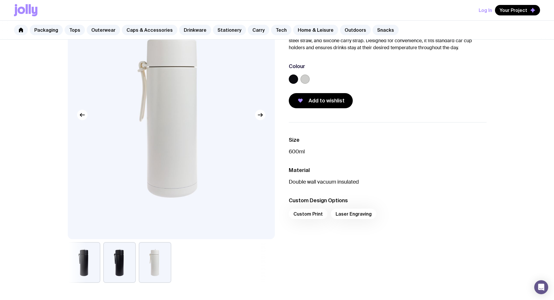
click at [260, 119] on button "button" at bounding box center [260, 115] width 10 height 10
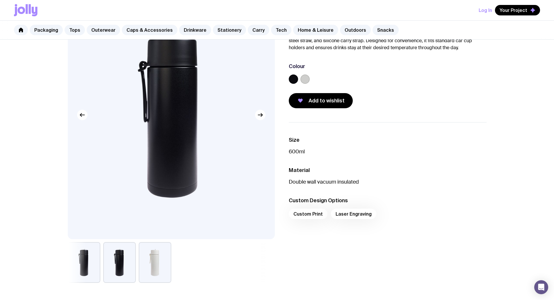
click at [260, 119] on button "button" at bounding box center [260, 115] width 10 height 10
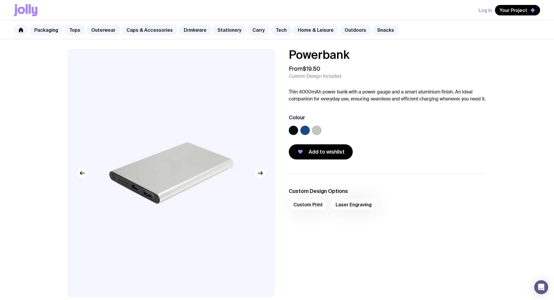
click at [257, 175] on icon "button" at bounding box center [260, 172] width 7 height 7
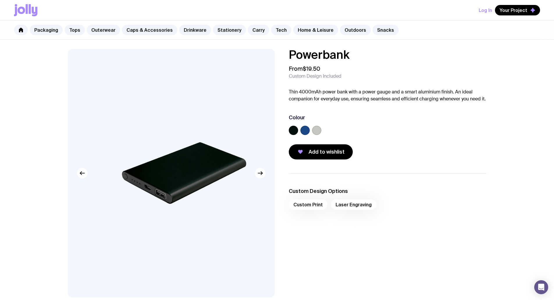
click at [257, 175] on icon "button" at bounding box center [260, 172] width 7 height 7
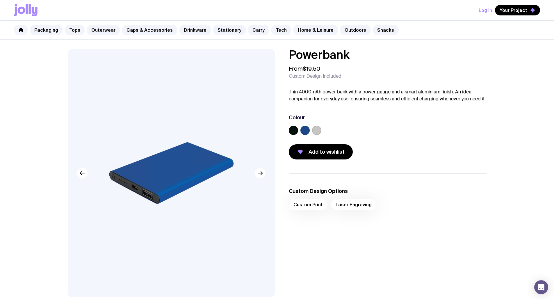
click at [322, 153] on span "Add to wishlist" at bounding box center [326, 151] width 36 height 7
click at [508, 10] on span "Your Project" at bounding box center [513, 10] width 28 height 6
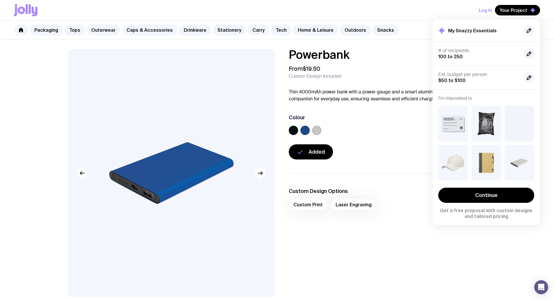
click at [470, 31] on h2 "My Snazzy Essentials" at bounding box center [472, 31] width 49 height 6
click at [527, 31] on icon "button" at bounding box center [529, 30] width 4 height 4
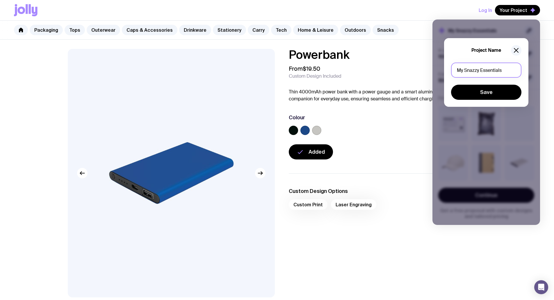
drag, startPoint x: 509, startPoint y: 69, endPoint x: 370, endPoint y: 69, distance: 138.9
type input "TDS Summer Packs"
click at [505, 89] on button "Save" at bounding box center [486, 92] width 70 height 15
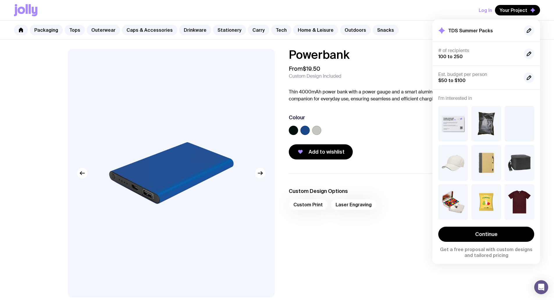
click at [520, 129] on div at bounding box center [519, 123] width 30 height 35
click at [514, 117] on div at bounding box center [519, 123] width 30 height 35
click at [525, 132] on icon "button" at bounding box center [525, 133] width 7 height 7
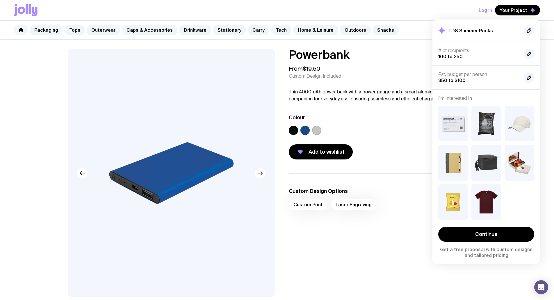
click at [459, 168] on button "button" at bounding box center [459, 172] width 10 height 10
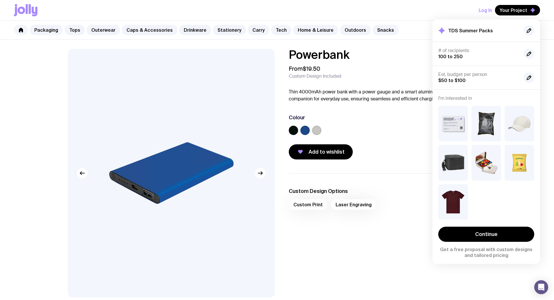
drag, startPoint x: 485, startPoint y: 156, endPoint x: 485, endPoint y: 153, distance: 3.5
click at [485, 153] on img at bounding box center [486, 162] width 30 height 35
click at [486, 153] on img at bounding box center [486, 162] width 30 height 35
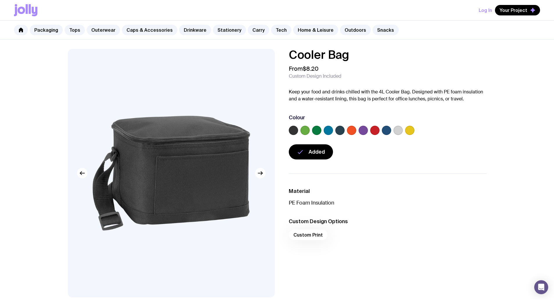
click at [258, 173] on icon "button" at bounding box center [260, 172] width 7 height 7
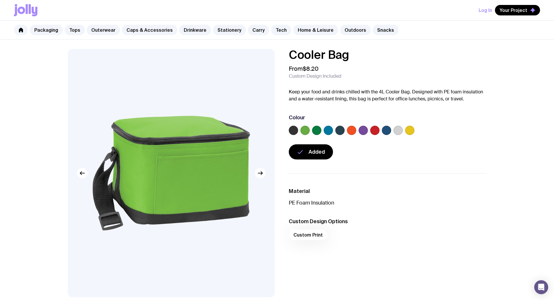
click at [258, 173] on icon "button" at bounding box center [260, 172] width 7 height 7
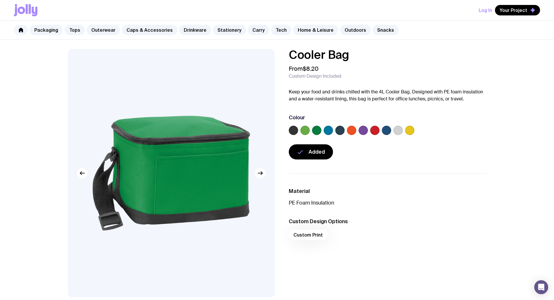
click at [258, 173] on icon "button" at bounding box center [260, 172] width 7 height 7
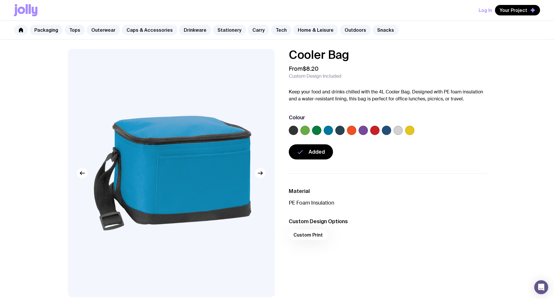
click at [258, 173] on icon "button" at bounding box center [260, 172] width 7 height 7
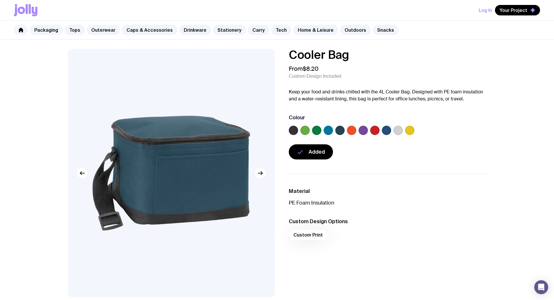
click at [258, 173] on icon "button" at bounding box center [260, 172] width 7 height 7
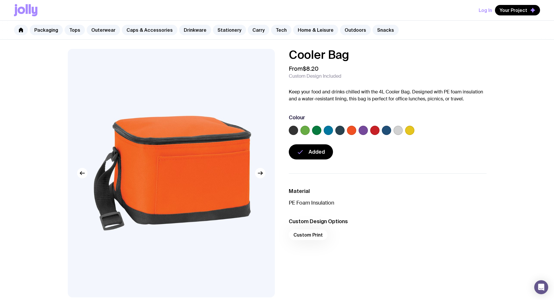
click at [258, 173] on icon "button" at bounding box center [260, 172] width 7 height 7
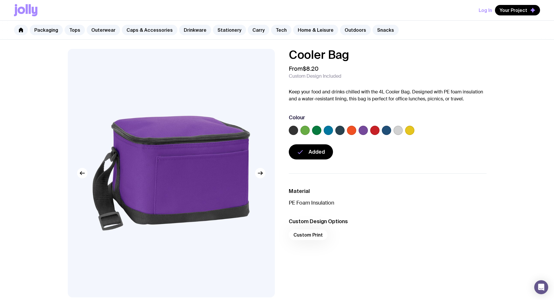
click at [258, 173] on icon "button" at bounding box center [260, 172] width 7 height 7
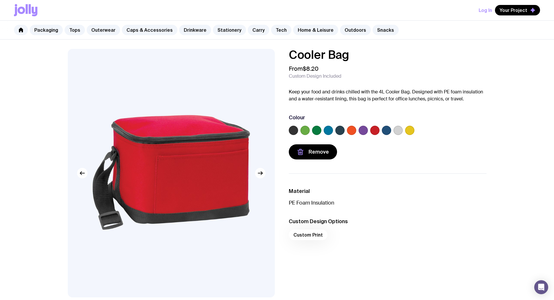
click at [321, 152] on span "Remove" at bounding box center [318, 151] width 20 height 7
click at [319, 153] on span "Add to wishlist" at bounding box center [326, 151] width 36 height 7
click at [307, 150] on button "Remove" at bounding box center [313, 151] width 48 height 15
click at [318, 154] on span "Add to wishlist" at bounding box center [326, 151] width 36 height 7
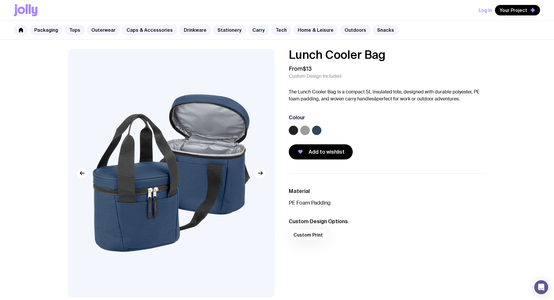
click at [263, 171] on icon "button" at bounding box center [260, 172] width 7 height 7
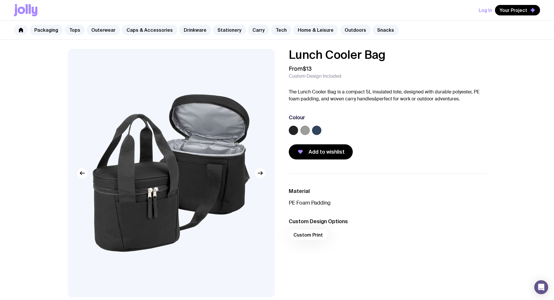
click at [263, 171] on icon "button" at bounding box center [260, 172] width 7 height 7
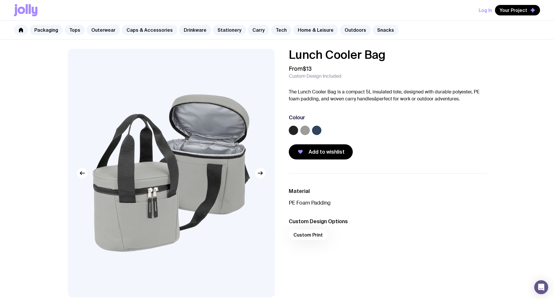
click at [263, 171] on icon "button" at bounding box center [260, 172] width 7 height 7
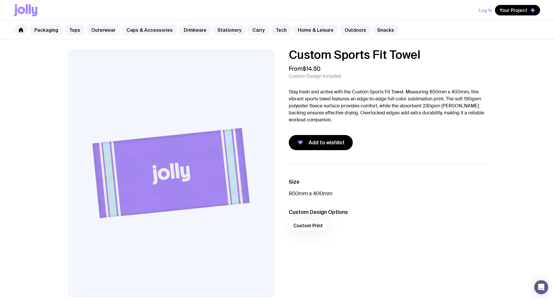
click at [327, 143] on span "Add to wishlist" at bounding box center [326, 142] width 36 height 7
click at [320, 142] on span "Remove" at bounding box center [318, 142] width 20 height 7
click at [318, 146] on button "Add to wishlist" at bounding box center [321, 142] width 64 height 15
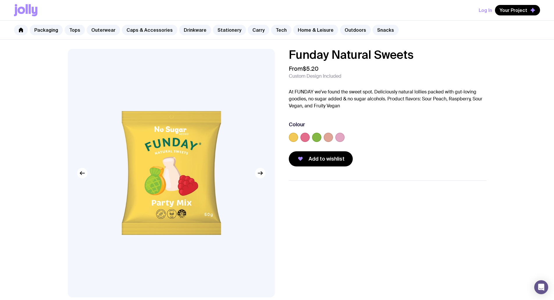
click at [262, 172] on icon "button" at bounding box center [260, 172] width 7 height 7
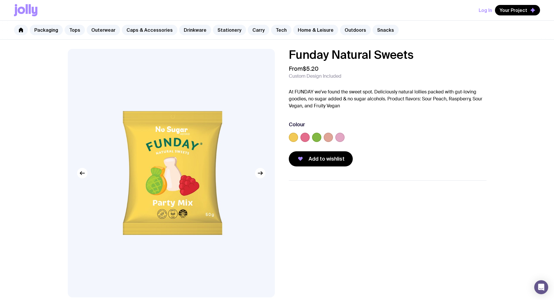
click at [262, 173] on icon "button" at bounding box center [261, 172] width 1 height 3
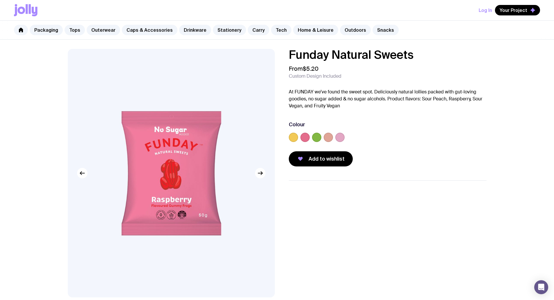
click at [259, 173] on icon "button" at bounding box center [260, 172] width 7 height 7
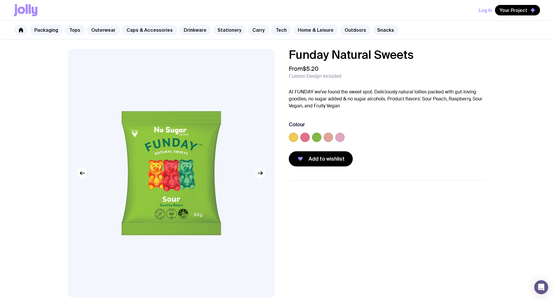
click at [259, 173] on icon "button" at bounding box center [260, 172] width 7 height 7
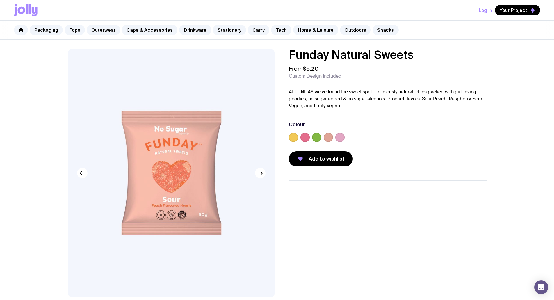
click at [259, 173] on icon "button" at bounding box center [260, 172] width 7 height 7
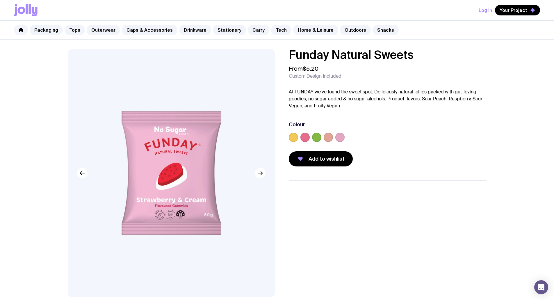
click at [255, 173] on button "button" at bounding box center [260, 173] width 10 height 10
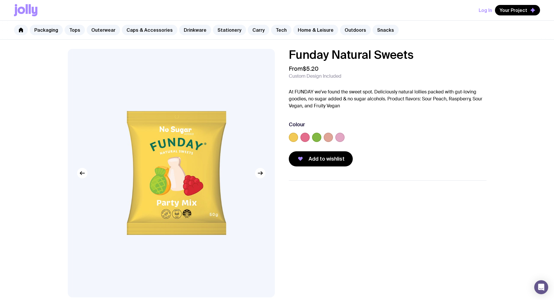
click at [259, 174] on icon "button" at bounding box center [260, 172] width 7 height 7
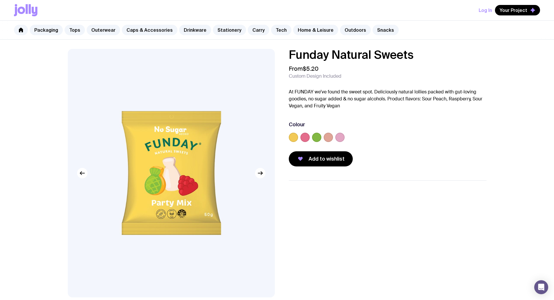
click at [259, 174] on icon "button" at bounding box center [260, 172] width 7 height 7
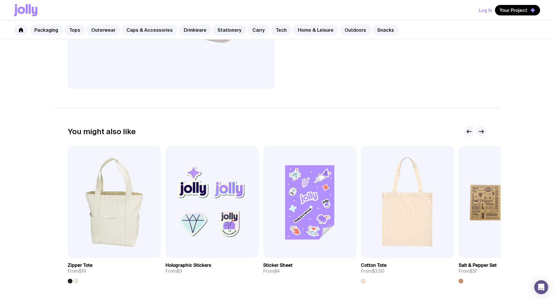
scroll to position [194, 0]
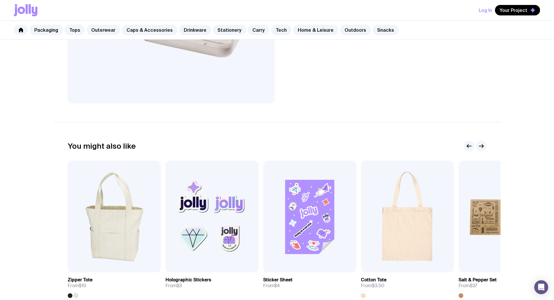
click at [510, 12] on span "Your Project" at bounding box center [513, 10] width 28 height 6
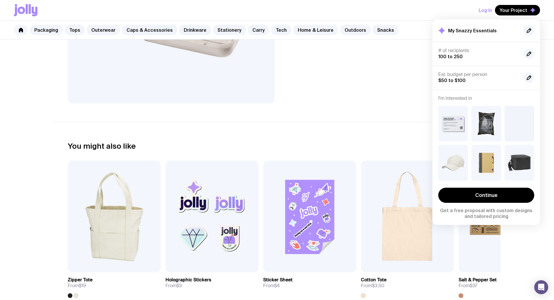
click at [492, 169] on icon "button" at bounding box center [493, 169] width 2 height 1
click at [527, 134] on icon "button" at bounding box center [525, 133] width 7 height 7
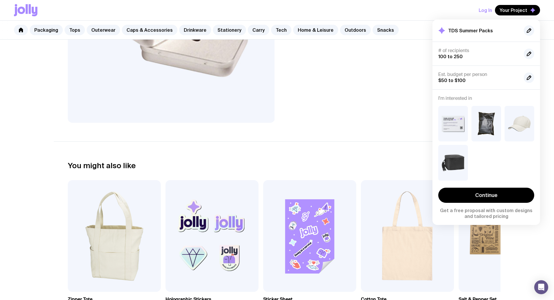
scroll to position [58, 0]
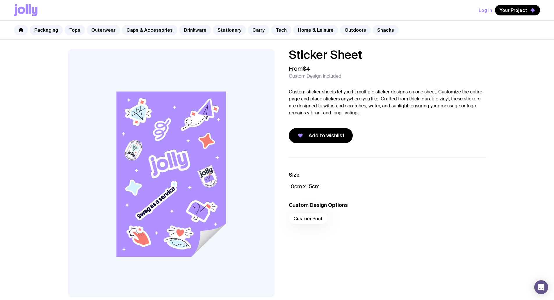
click at [328, 136] on span "Add to wishlist" at bounding box center [326, 135] width 36 height 7
click at [507, 12] on span "Your Project" at bounding box center [513, 10] width 28 height 6
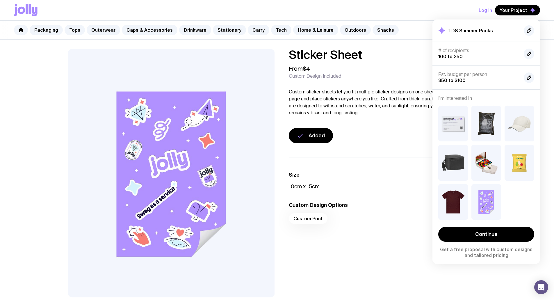
click at [492, 172] on icon "button" at bounding box center [492, 172] width 7 height 7
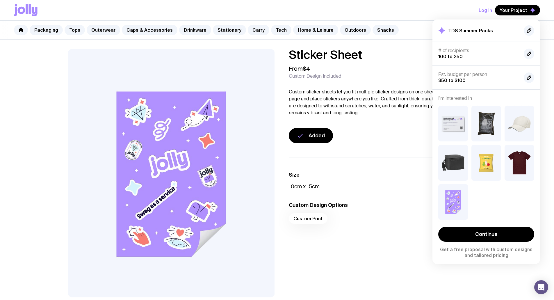
click at [403, 145] on div "Sticker Sheet From $4 Custom Design Included Custom sticker sheets let you fit …" at bounding box center [277, 173] width 446 height 248
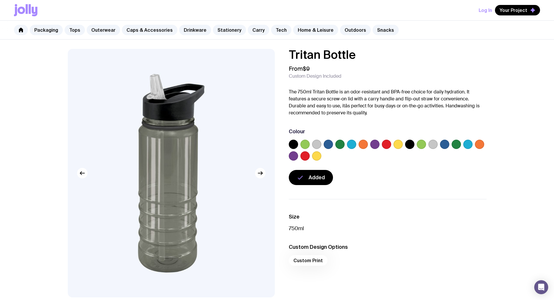
click at [515, 10] on span "Your Project" at bounding box center [513, 10] width 28 height 6
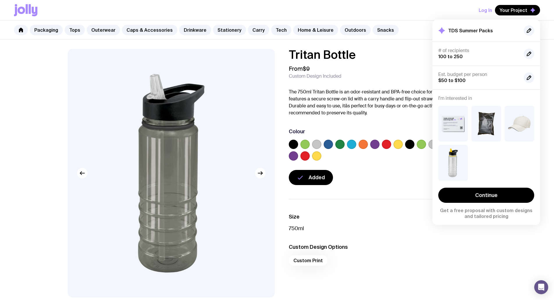
click at [383, 184] on div "Added" at bounding box center [388, 177] width 198 height 15
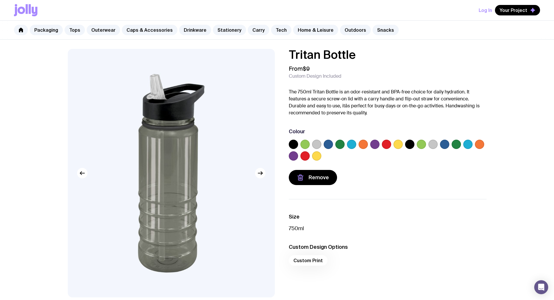
click at [307, 180] on button "Remove" at bounding box center [313, 177] width 48 height 15
click at [520, 10] on span "Your Project" at bounding box center [513, 10] width 28 height 6
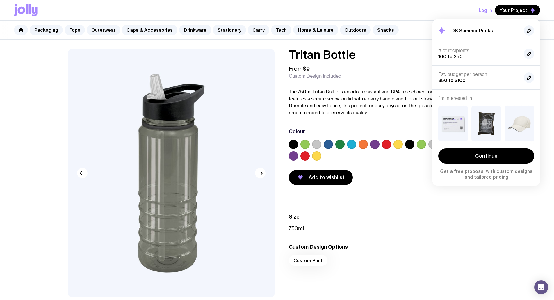
click at [325, 180] on span "Add to wishlist" at bounding box center [326, 177] width 36 height 7
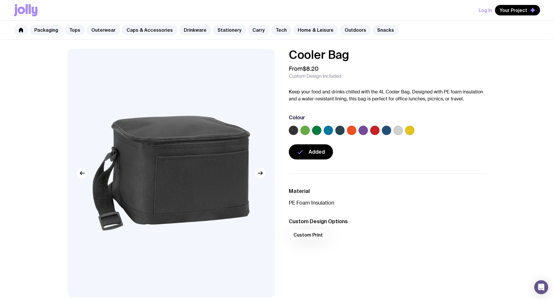
click at [520, 6] on button "Your Project" at bounding box center [517, 10] width 45 height 10
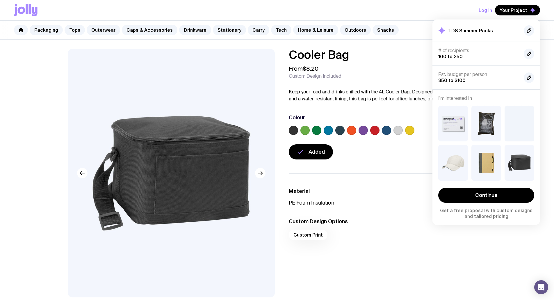
click at [491, 171] on icon "button" at bounding box center [492, 172] width 7 height 7
click at [525, 133] on icon "button" at bounding box center [525, 133] width 7 height 7
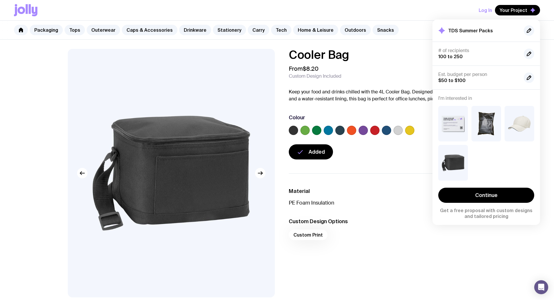
click at [194, 31] on link "Drinkware" at bounding box center [195, 30] width 32 height 10
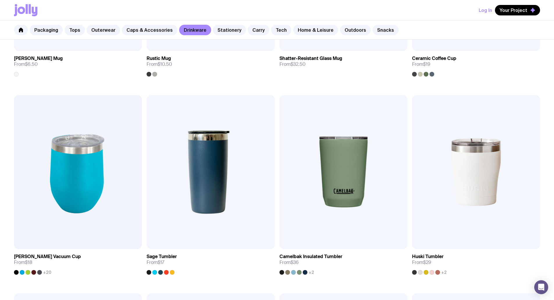
scroll to position [329, 0]
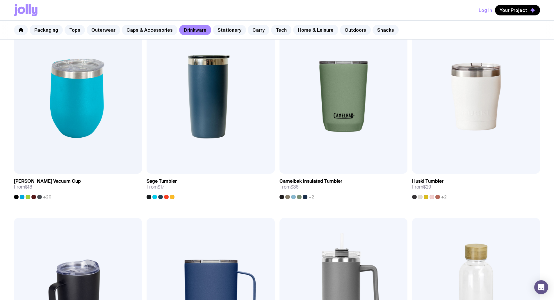
click at [525, 12] on span "Your Project" at bounding box center [513, 10] width 28 height 6
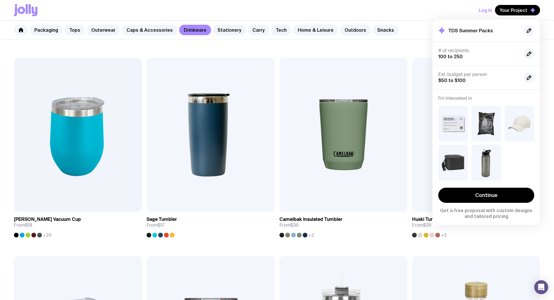
scroll to position [291, 0]
click at [372, 29] on link "Snacks" at bounding box center [385, 30] width 26 height 10
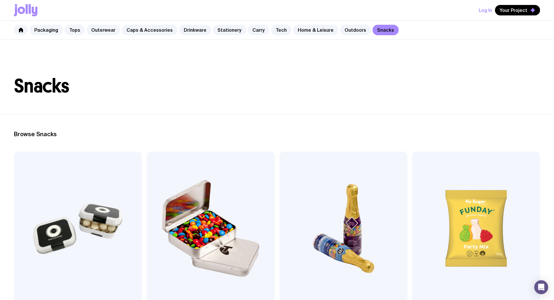
click at [432, 296] on span "Add to wishlist" at bounding box center [448, 299] width 33 height 6
click at [506, 7] on span "Your Project" at bounding box center [513, 10] width 28 height 6
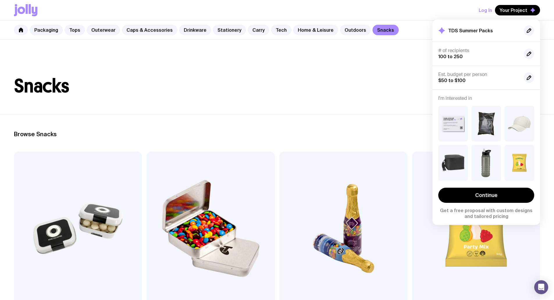
click at [154, 30] on link "Caps & Accessories" at bounding box center [150, 30] width 56 height 10
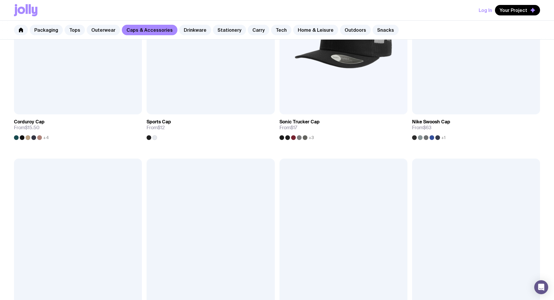
scroll to position [387, 0]
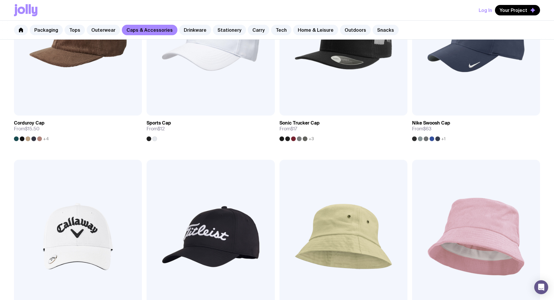
click at [308, 31] on link "Home & Leisure" at bounding box center [315, 30] width 45 height 10
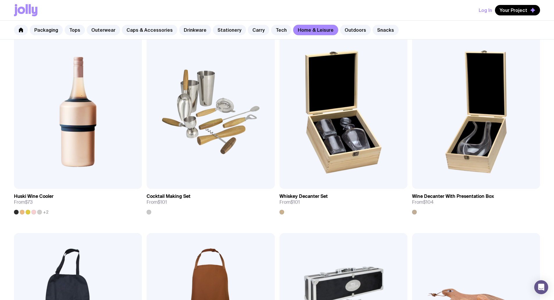
scroll to position [310, 0]
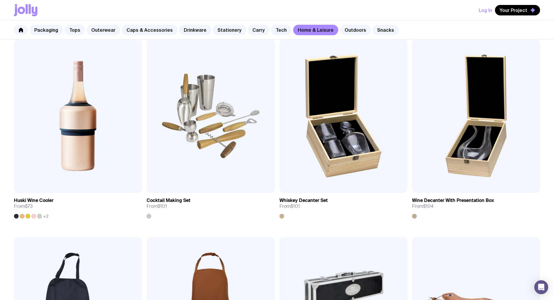
click at [216, 30] on link "Stationery" at bounding box center [229, 30] width 33 height 10
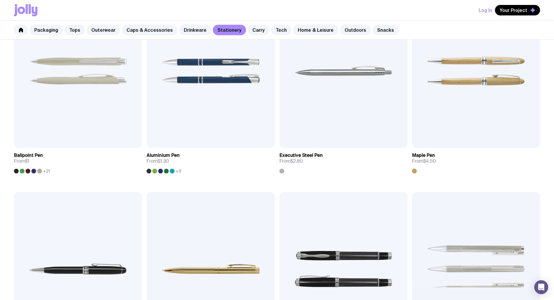
scroll to position [155, 0]
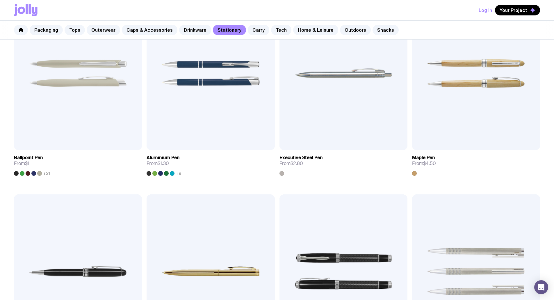
click at [151, 33] on link "Caps & Accessories" at bounding box center [150, 30] width 56 height 10
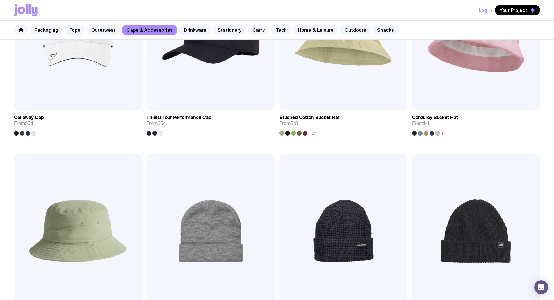
scroll to position [651, 0]
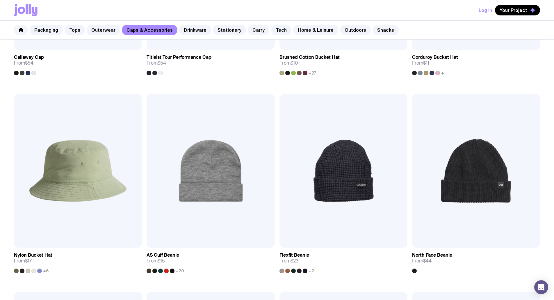
click at [44, 32] on link "Packaging" at bounding box center [46, 30] width 33 height 10
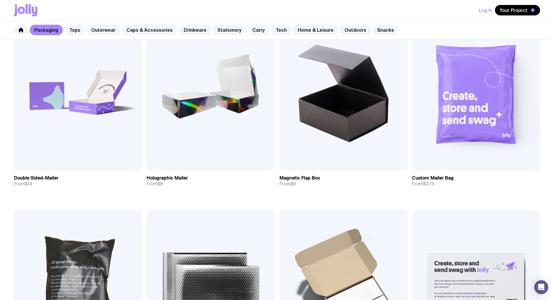
scroll to position [329, 0]
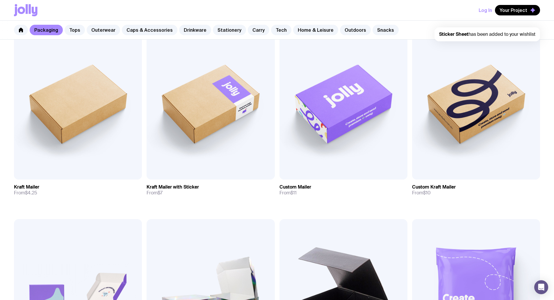
scroll to position [116, 0]
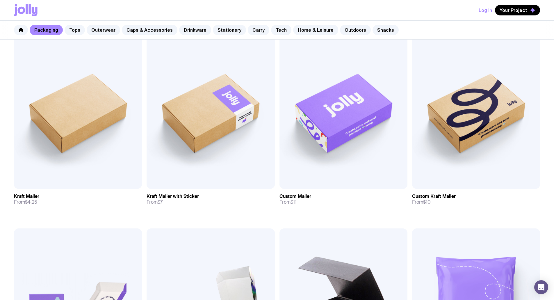
click at [507, 11] on span "Your Project" at bounding box center [513, 10] width 28 height 6
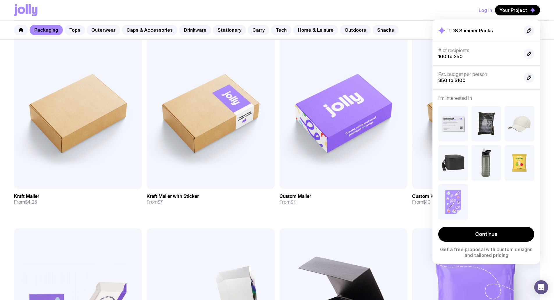
click at [405, 15] on div "Log In Your Project TDS Summer Packs # of recipients 100 to 250 Est. budget per…" at bounding box center [277, 10] width 526 height 20
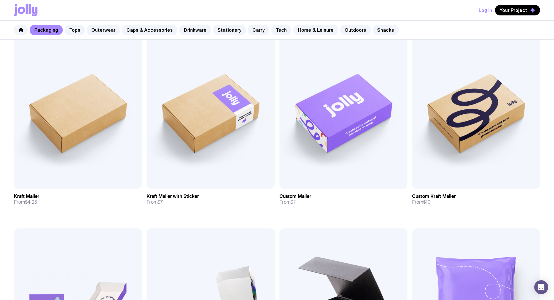
click at [298, 31] on link "Home & Leisure" at bounding box center [315, 30] width 45 height 10
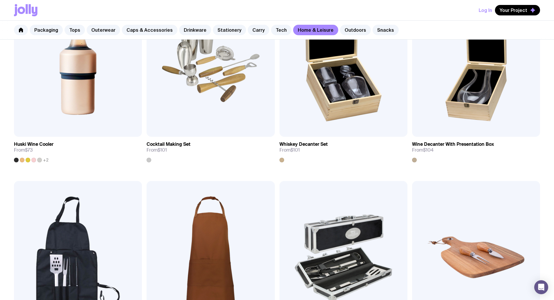
scroll to position [368, 0]
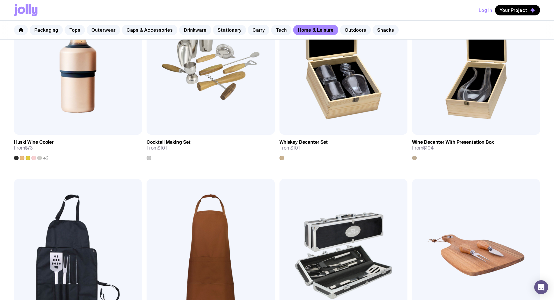
click at [346, 28] on link "Outdoors" at bounding box center [355, 30] width 31 height 10
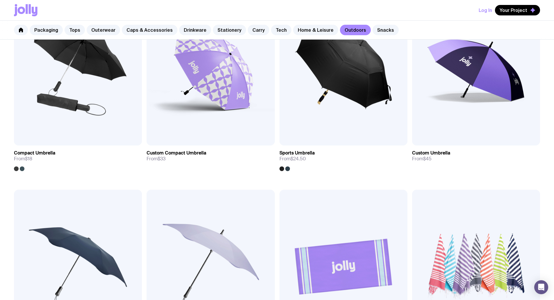
scroll to position [252, 0]
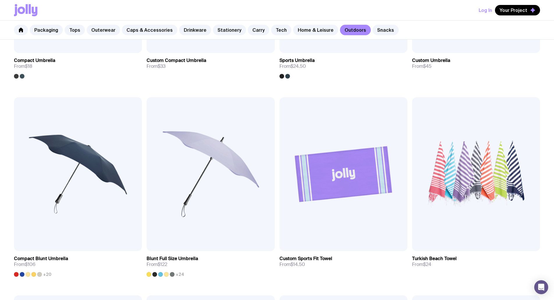
click at [300, 242] on span "Add to wishlist" at bounding box center [316, 245] width 33 height 6
click at [507, 10] on span "Your Project" at bounding box center [513, 10] width 28 height 6
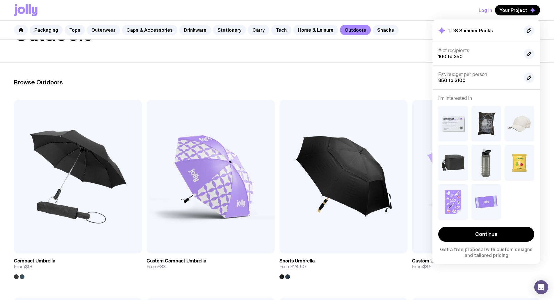
scroll to position [97, 0]
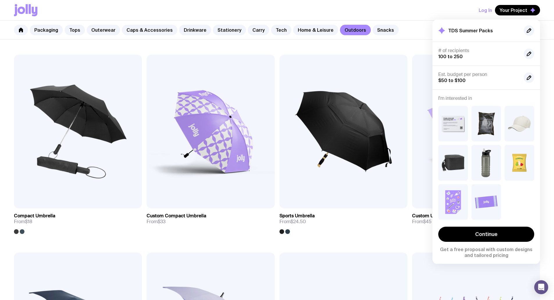
click at [224, 32] on link "Stationery" at bounding box center [229, 30] width 33 height 10
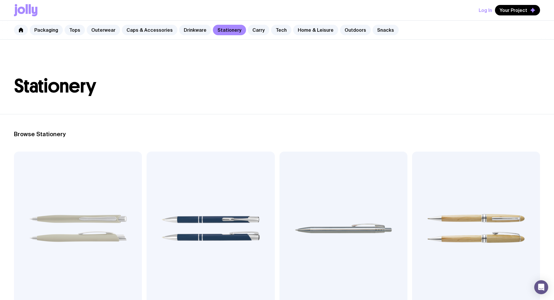
click at [137, 31] on link "Caps & Accessories" at bounding box center [150, 30] width 56 height 10
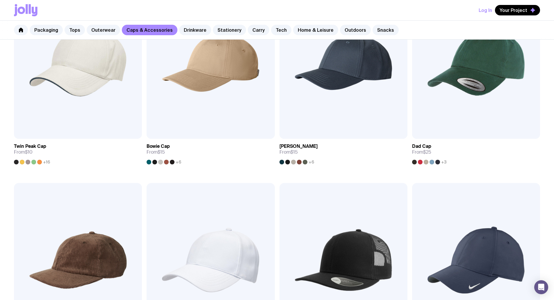
scroll to position [252, 0]
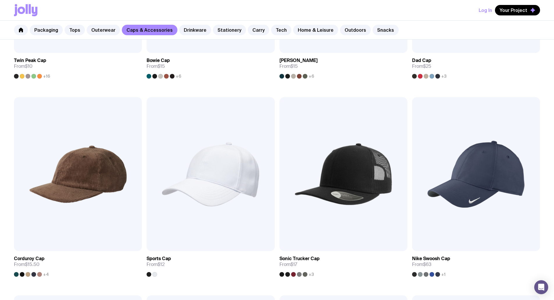
click at [224, 30] on link "Stationery" at bounding box center [229, 30] width 33 height 10
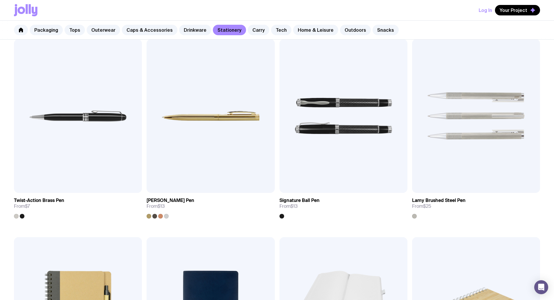
scroll to position [387, 0]
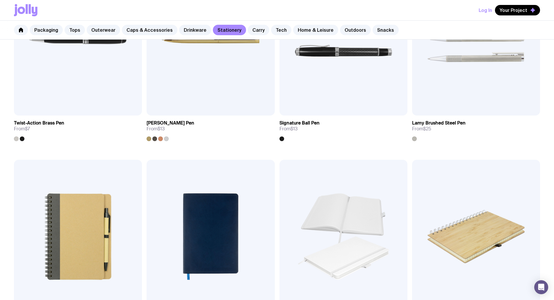
click at [148, 31] on link "Caps & Accessories" at bounding box center [150, 30] width 56 height 10
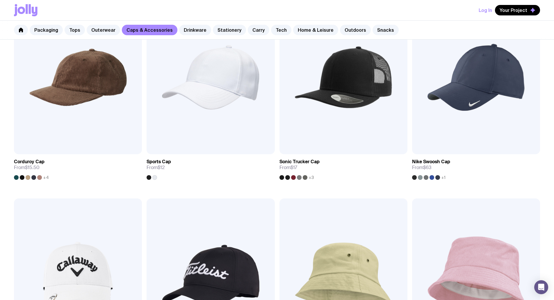
scroll to position [484, 0]
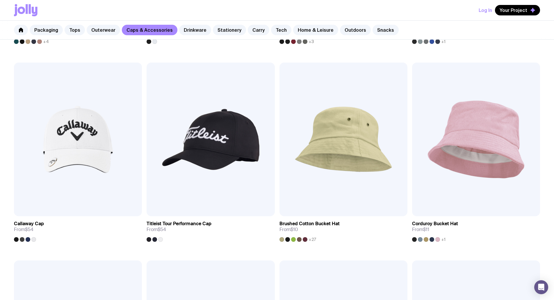
click at [38, 30] on link "Packaging" at bounding box center [46, 30] width 33 height 10
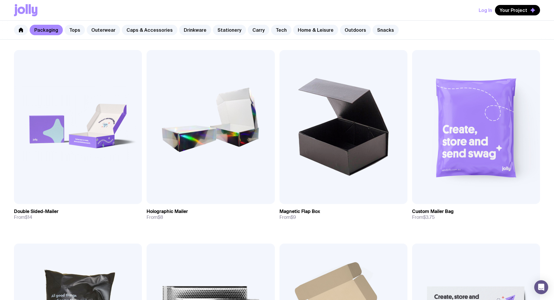
scroll to position [357, 0]
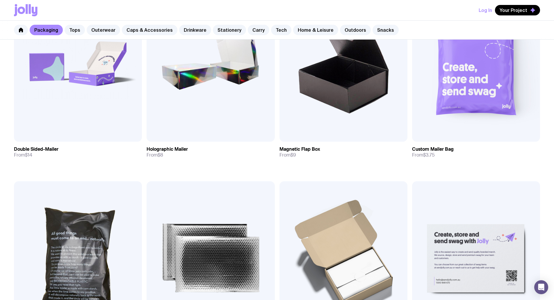
click at [513, 11] on span "Your Project" at bounding box center [513, 10] width 28 height 6
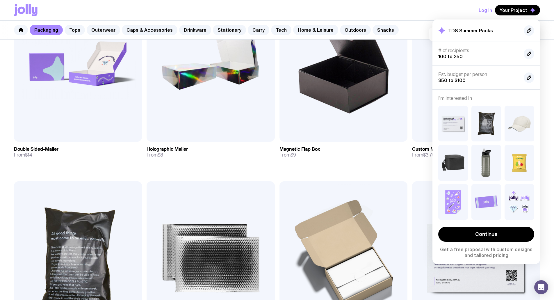
click at [457, 210] on icon "button" at bounding box center [459, 212] width 4 height 4
click at [345, 219] on div "Add to wishlist View Kraft Mailer From $4.25 Add to wishlist View Kraft Mailer …" at bounding box center [277, 183] width 554 height 777
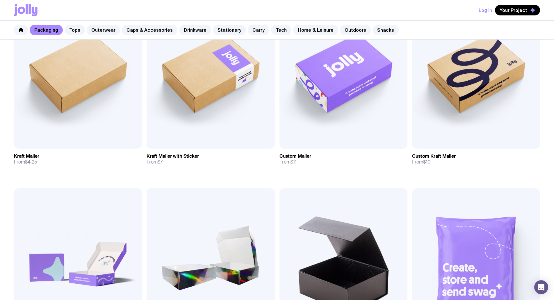
scroll to position [174, 0]
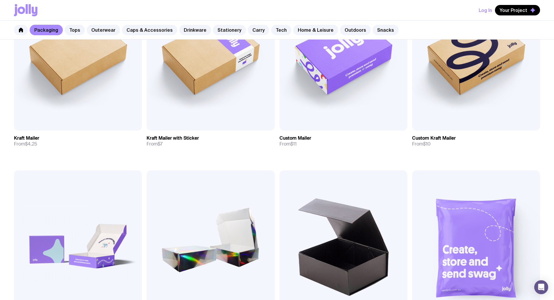
click at [514, 13] on span "Your Project" at bounding box center [513, 10] width 28 height 6
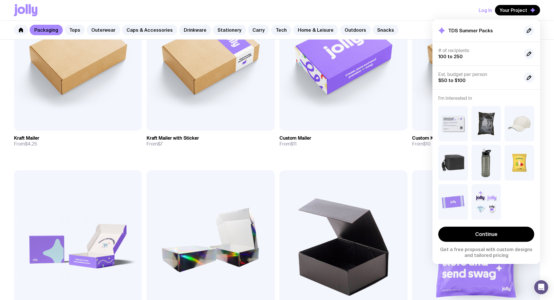
scroll to position [58, 0]
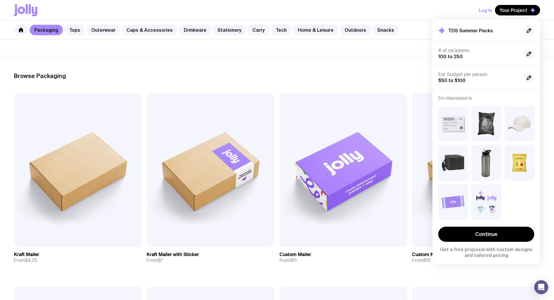
drag, startPoint x: 378, startPoint y: 78, endPoint x: 408, endPoint y: 95, distance: 35.1
click at [378, 78] on h2 "Browse Packaging" at bounding box center [277, 75] width 526 height 7
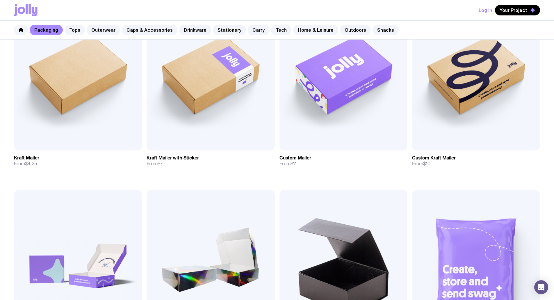
scroll to position [155, 0]
click at [148, 31] on link "Caps & Accessories" at bounding box center [150, 30] width 56 height 10
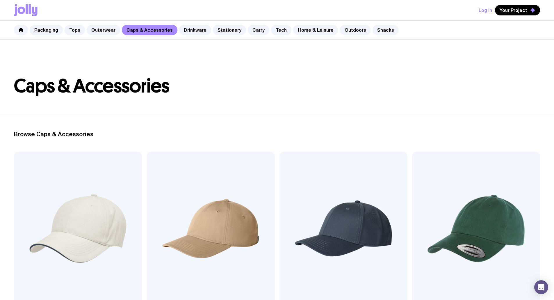
click at [391, 98] on header "Caps & Accessories" at bounding box center [277, 77] width 554 height 74
click at [511, 9] on span "Your Project" at bounding box center [513, 10] width 28 height 6
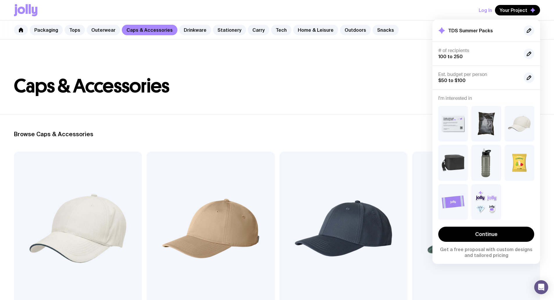
click at [502, 234] on link "Continue" at bounding box center [486, 233] width 96 height 15
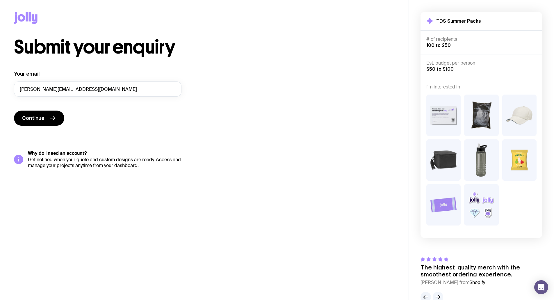
click at [48, 117] on button "Continue" at bounding box center [39, 117] width 50 height 15
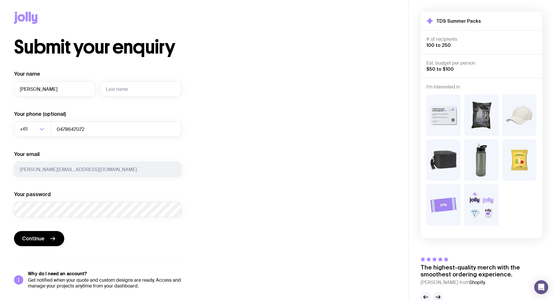
type input "Nikki"
type input "[PERSON_NAME]"
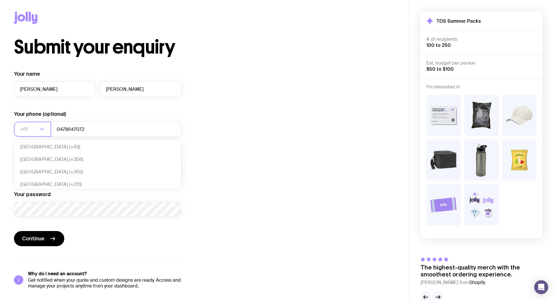
scroll to position [126, 0]
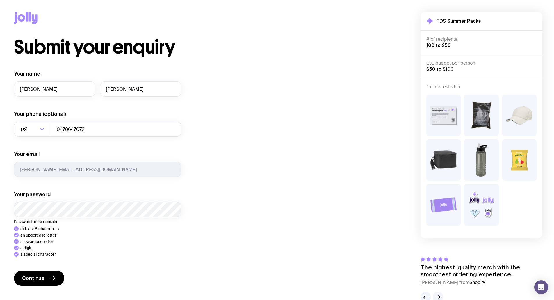
click at [31, 279] on div "Your name Nikki Cox Your phone (optional) +61 Loading... 0478647072 Your email …" at bounding box center [97, 199] width 167 height 258
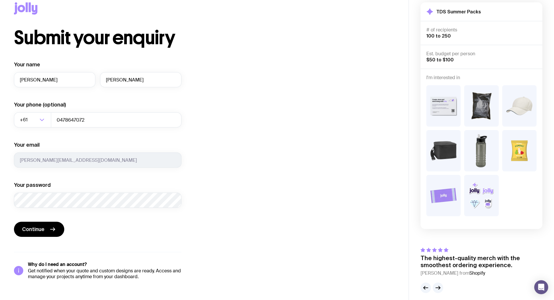
scroll to position [14, 0]
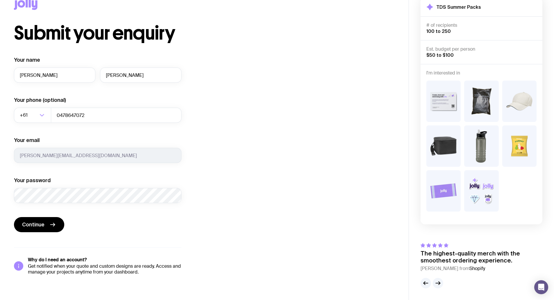
click at [45, 226] on button "Continue" at bounding box center [39, 224] width 50 height 15
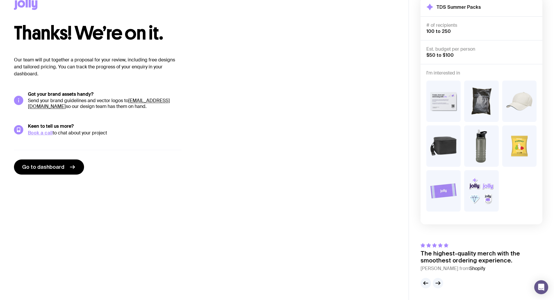
click at [57, 171] on link "Go to dashboard" at bounding box center [49, 166] width 70 height 15
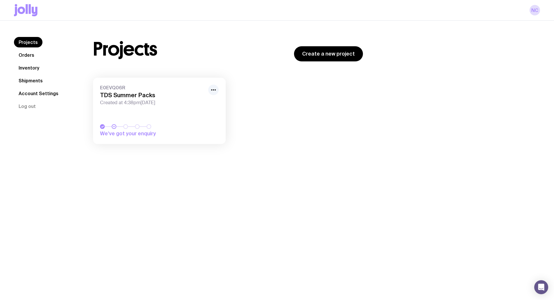
click at [329, 53] on link "Create a new project" at bounding box center [328, 53] width 69 height 15
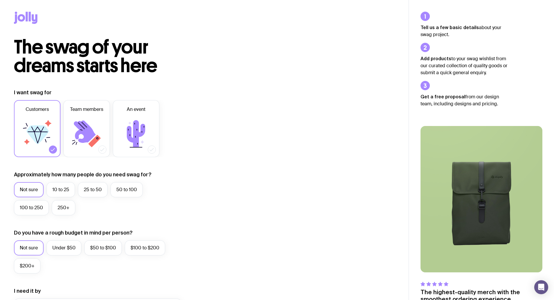
click at [207, 109] on div "I want swag for Customers Team members An event Approximately how many people d…" at bounding box center [204, 279] width 380 height 380
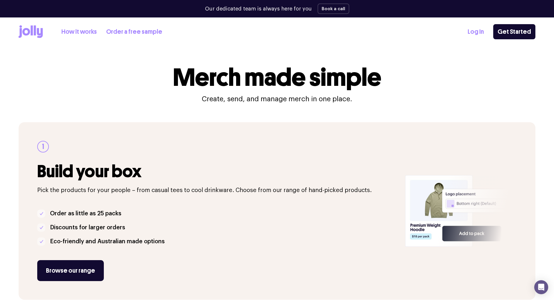
click at [128, 30] on link "Order a free sample" at bounding box center [134, 32] width 56 height 10
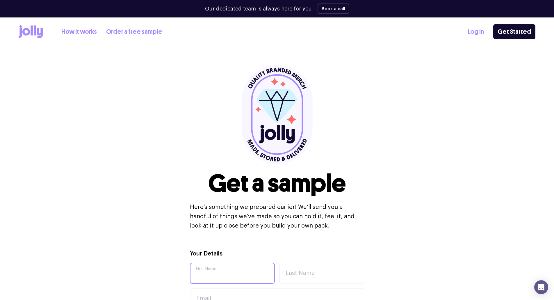
click at [215, 269] on input "First Name" at bounding box center [232, 272] width 85 height 21
type input "nikki"
type input "[PERSON_NAME]"
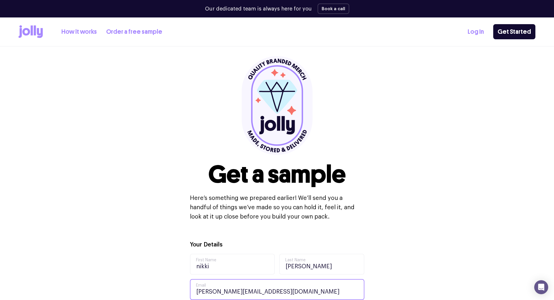
type input "[PERSON_NAME][EMAIL_ADDRESS][DOMAIN_NAME]"
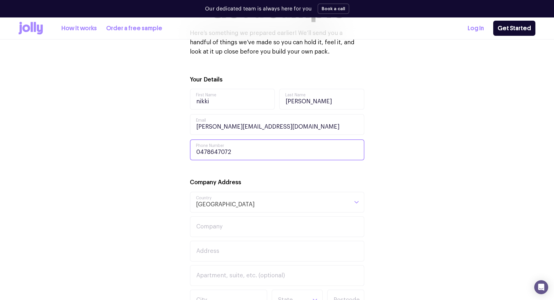
type input "0478647072"
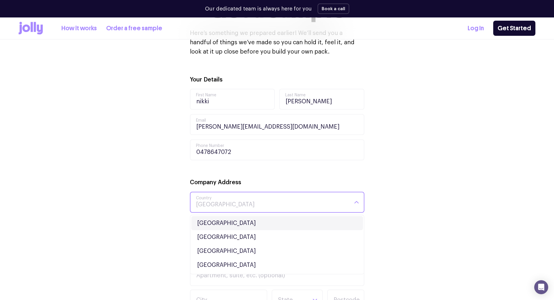
click at [215, 223] on li "[GEOGRAPHIC_DATA]" at bounding box center [276, 223] width 171 height 14
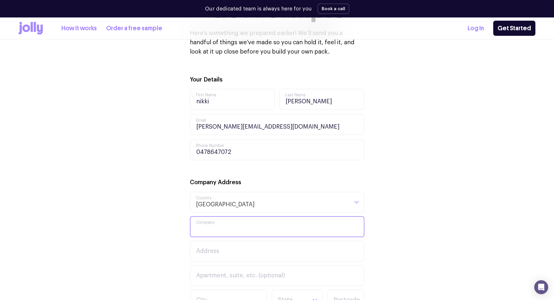
click at [218, 226] on input "Company" at bounding box center [277, 226] width 174 height 21
type input "Taylors"
type input "[STREET_ADDRESS]"
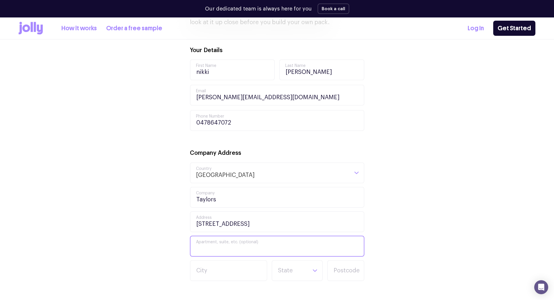
scroll to position [232, 0]
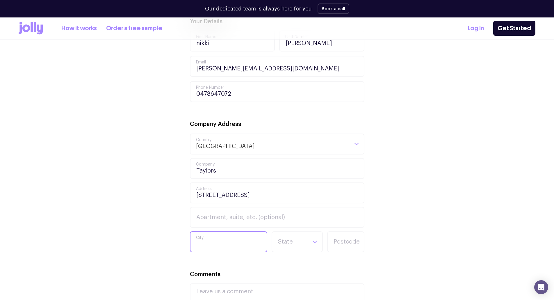
click at [233, 244] on input "City" at bounding box center [228, 241] width 77 height 21
type input "notting hill"
type input "vic"
type input "3168"
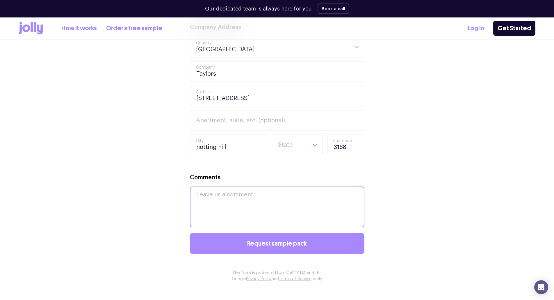
click at [236, 204] on textarea "Comments" at bounding box center [277, 206] width 174 height 41
click at [283, 205] on textarea "Summer and Winter packs to eb organised for between 150 - 180 employees biannua…" at bounding box center [277, 206] width 174 height 41
click at [281, 189] on textarea "Summer and Winter packs to eb organised for between 150 - 180 employees biannua…" at bounding box center [277, 206] width 174 height 41
click at [283, 201] on textarea "Summer and Winter packs to be organised for between 150 - 180 employees biannua…" at bounding box center [277, 206] width 174 height 41
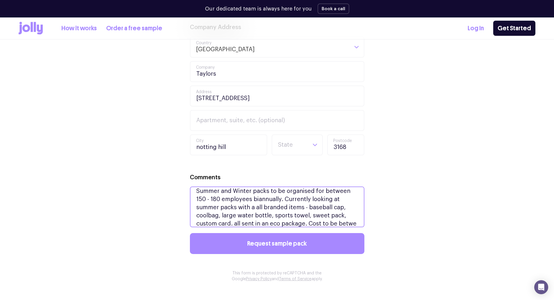
scroll to position [12, 0]
type textarea "Summer and Winter packs to be organised for between 150 - 180 employees biannua…"
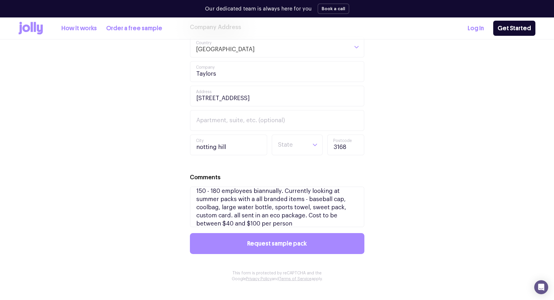
click at [291, 244] on span "Request sample pack" at bounding box center [277, 243] width 60 height 6
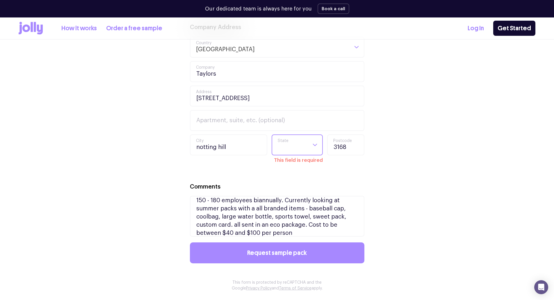
click at [305, 146] on input "Search for option" at bounding box center [292, 145] width 30 height 20
click at [291, 197] on li "VIC" at bounding box center [297, 194] width 48 height 14
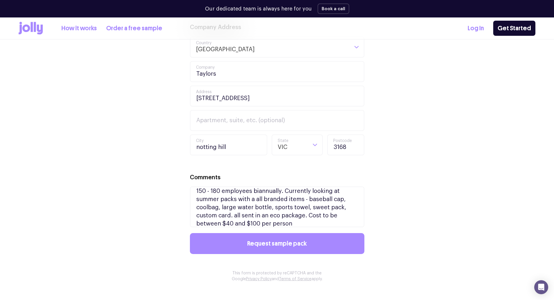
click at [289, 241] on span "Request sample pack" at bounding box center [277, 243] width 60 height 6
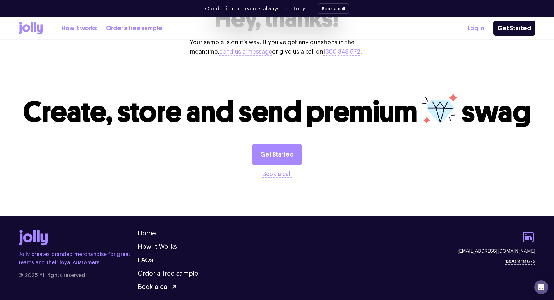
scroll to position [198, 0]
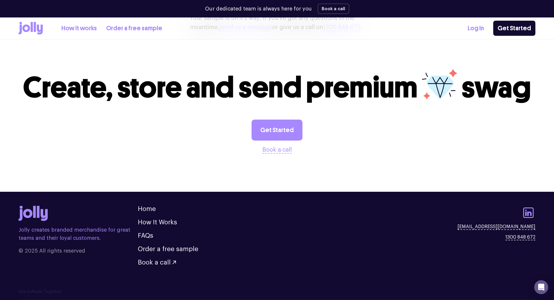
click at [144, 238] on link "FAQs" at bounding box center [145, 235] width 15 height 6
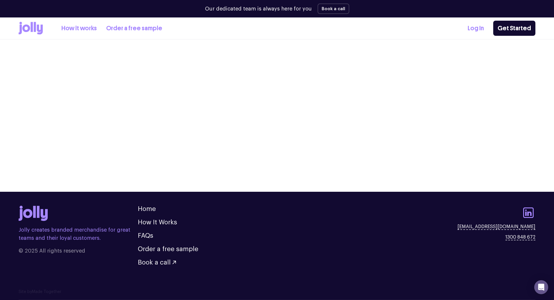
scroll to position [686, 0]
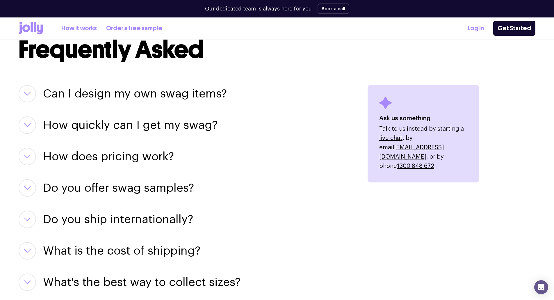
click at [48, 96] on h3 "Can I design my own swag items?" at bounding box center [135, 93] width 184 height 17
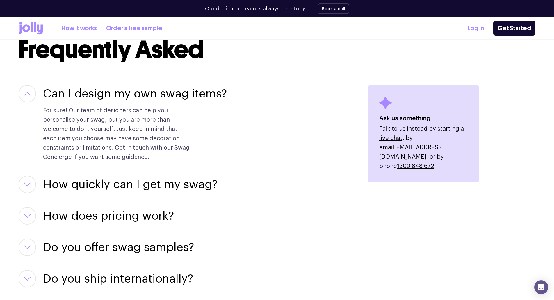
click at [32, 180] on button "button" at bounding box center [27, 184] width 17 height 17
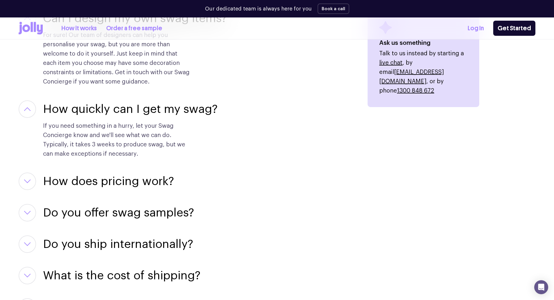
scroll to position [764, 0]
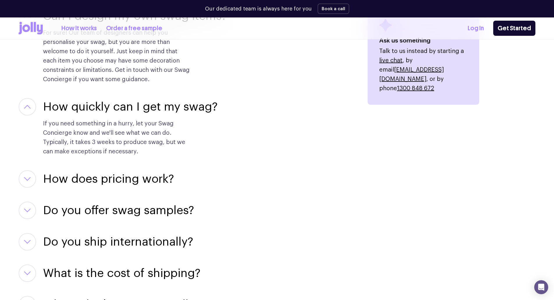
click at [31, 179] on button "button" at bounding box center [27, 178] width 17 height 17
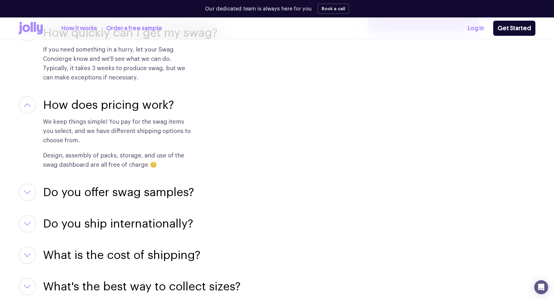
scroll to position [841, 0]
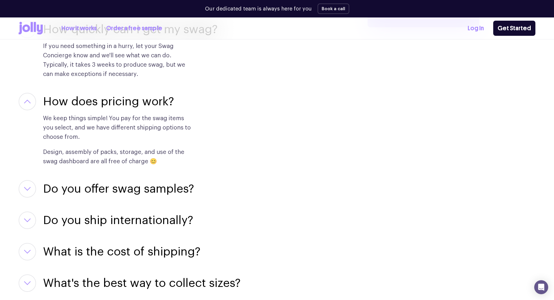
click at [35, 185] on button "button" at bounding box center [27, 188] width 17 height 17
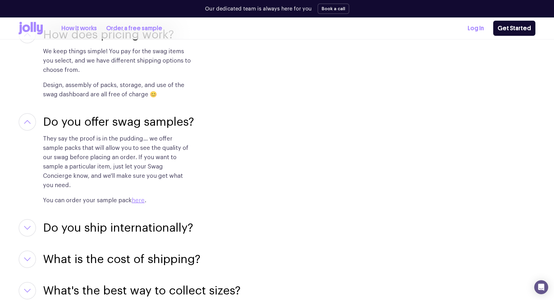
scroll to position [938, 0]
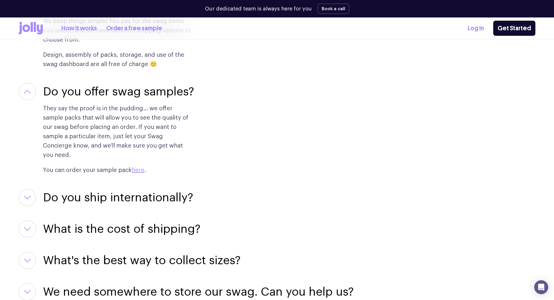
click at [27, 195] on icon "button" at bounding box center [27, 197] width 7 height 4
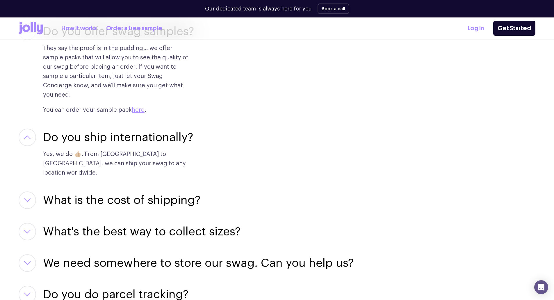
scroll to position [1016, 0]
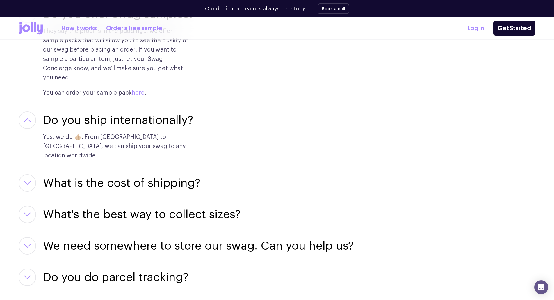
click at [30, 174] on button "button" at bounding box center [27, 182] width 17 height 17
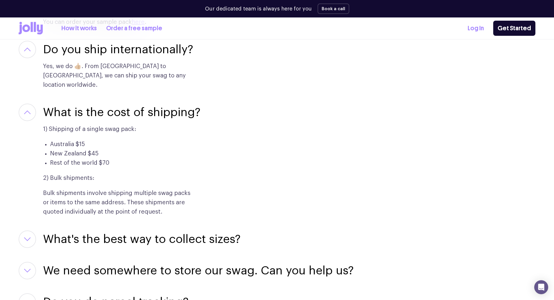
scroll to position [1093, 0]
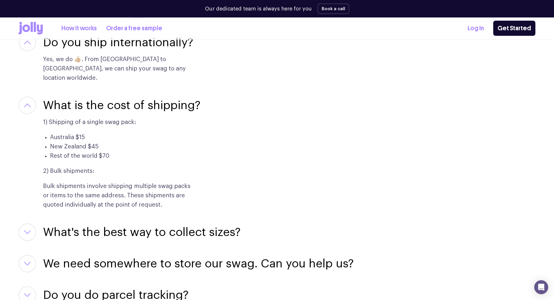
click at [33, 223] on button "button" at bounding box center [27, 231] width 17 height 17
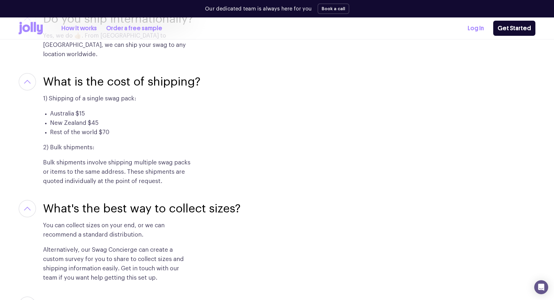
scroll to position [1190, 0]
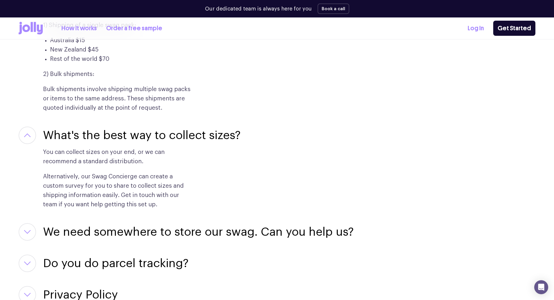
click at [33, 223] on button "button" at bounding box center [27, 231] width 17 height 17
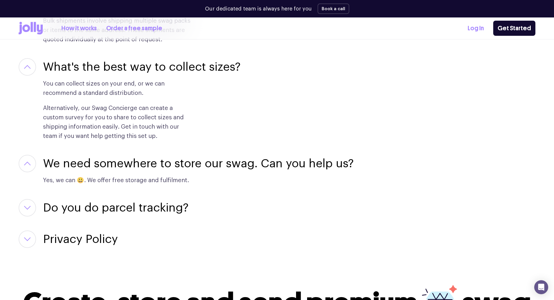
scroll to position [1268, 0]
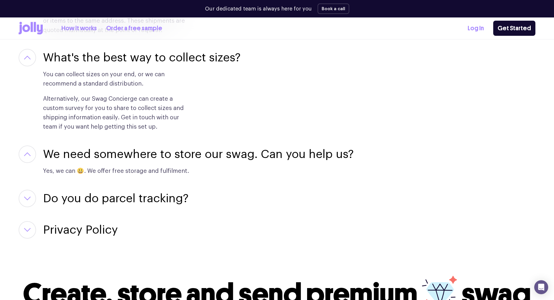
click at [31, 189] on button "button" at bounding box center [27, 197] width 17 height 17
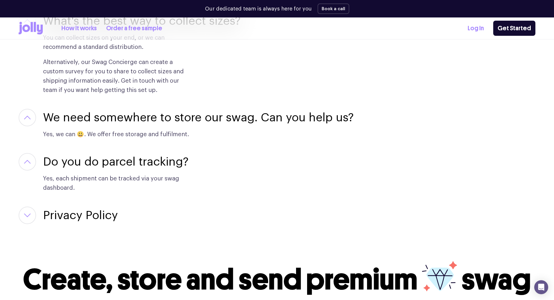
scroll to position [1306, 0]
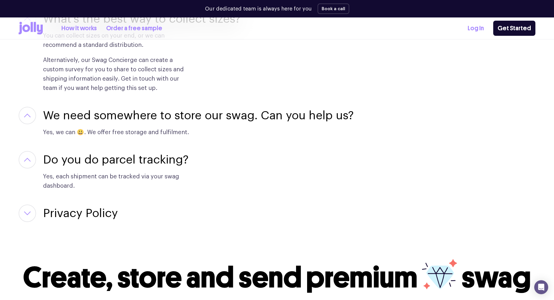
click at [32, 204] on button "button" at bounding box center [27, 212] width 17 height 17
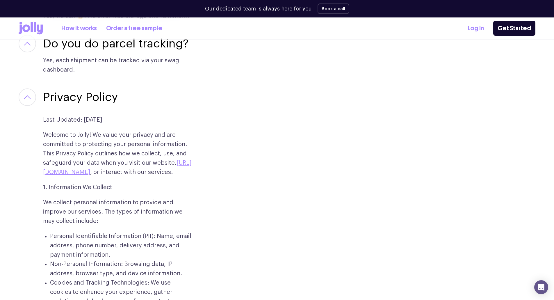
scroll to position [1384, 0]
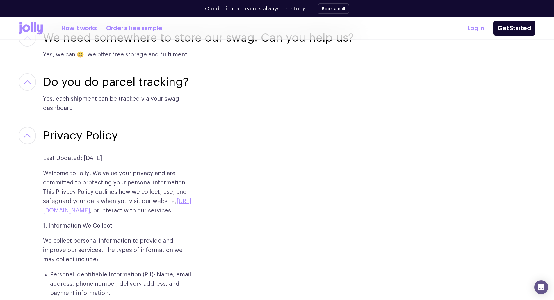
click at [23, 127] on button "button" at bounding box center [27, 135] width 17 height 17
click at [26, 127] on button "button" at bounding box center [27, 135] width 17 height 17
click at [26, 133] on icon "button" at bounding box center [27, 135] width 7 height 4
